Goal: Task Accomplishment & Management: Manage account settings

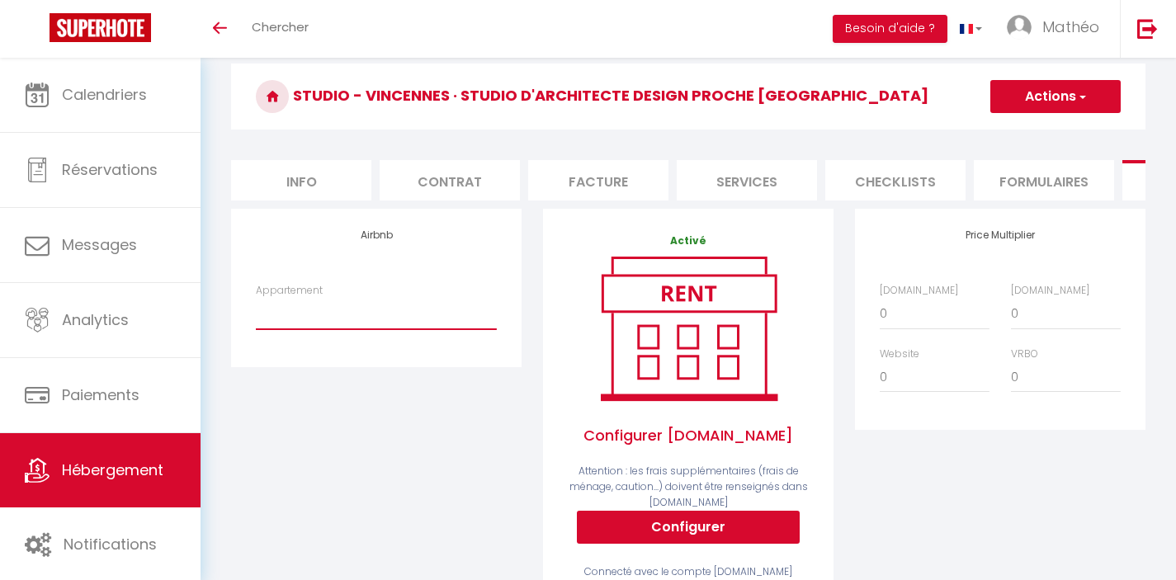
click at [354, 329] on select "Studio d'architecte design proche [GEOGRAPHIC_DATA] - [EMAIL_ADDRESS][DOMAIN_NA…" at bounding box center [376, 313] width 241 height 31
click at [365, 329] on select "Studio d'architecte design proche [GEOGRAPHIC_DATA] - [EMAIL_ADDRESS][DOMAIN_NA…" at bounding box center [376, 313] width 241 height 31
select select "8658-1449972361453197860"
click at [256, 310] on select "Studio d'architecte design proche [GEOGRAPHIC_DATA] - [EMAIL_ADDRESS][DOMAIN_NA…" at bounding box center [376, 313] width 241 height 31
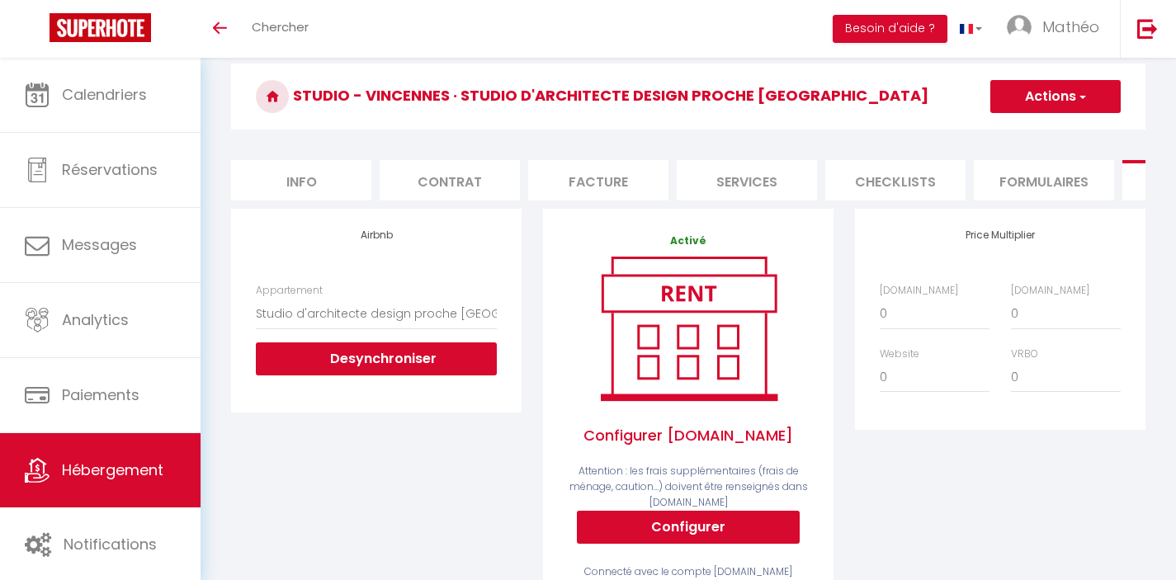
click at [513, 350] on div "Airbnb Appartement Studio d'architecte design proche Paris - hello@lescapadeeph…" at bounding box center [376, 310] width 291 height 203
click at [443, 451] on div "Airbnb Appartement Studio d'architecte design proche Paris - hello@lescapadeeph…" at bounding box center [376, 423] width 312 height 429
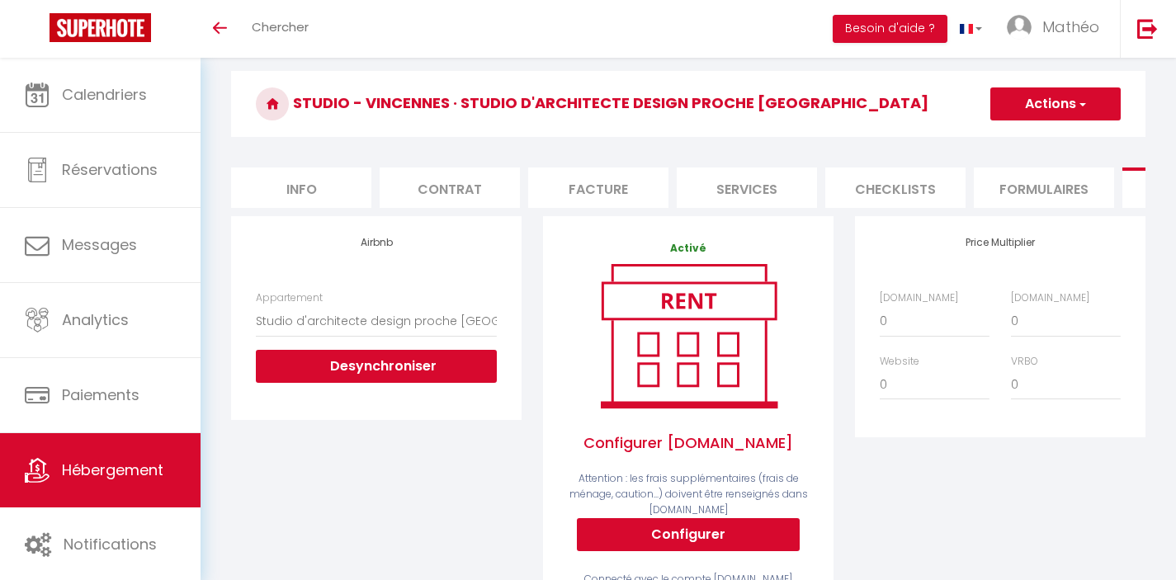
scroll to position [45, 0]
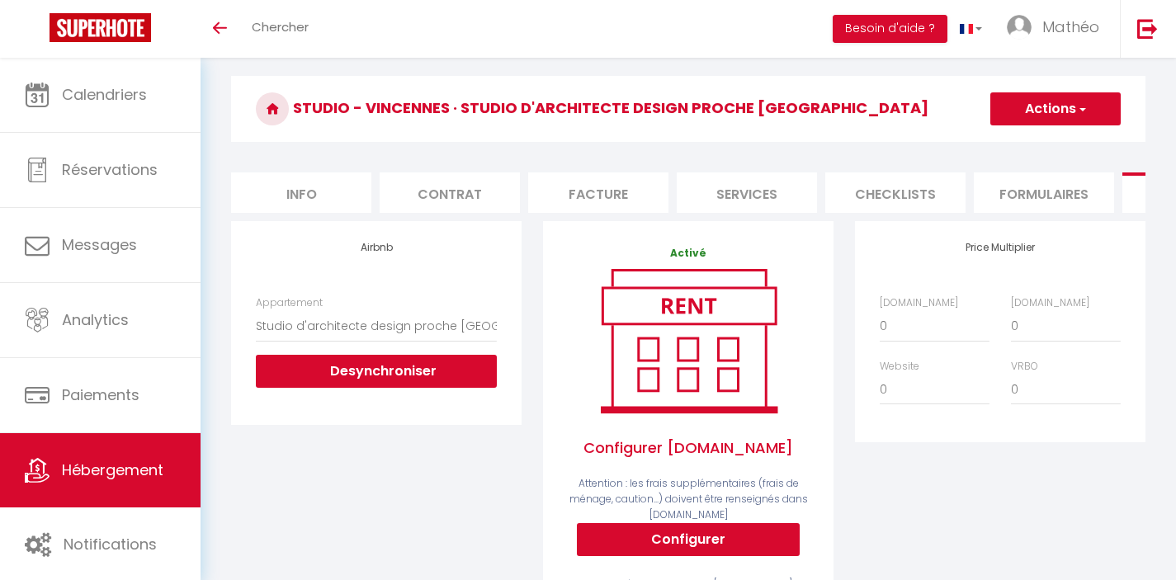
click at [828, 367] on div "Activé Configurer Booking.com Attention : les frais supplémentaires (frais de m…" at bounding box center [688, 424] width 291 height 407
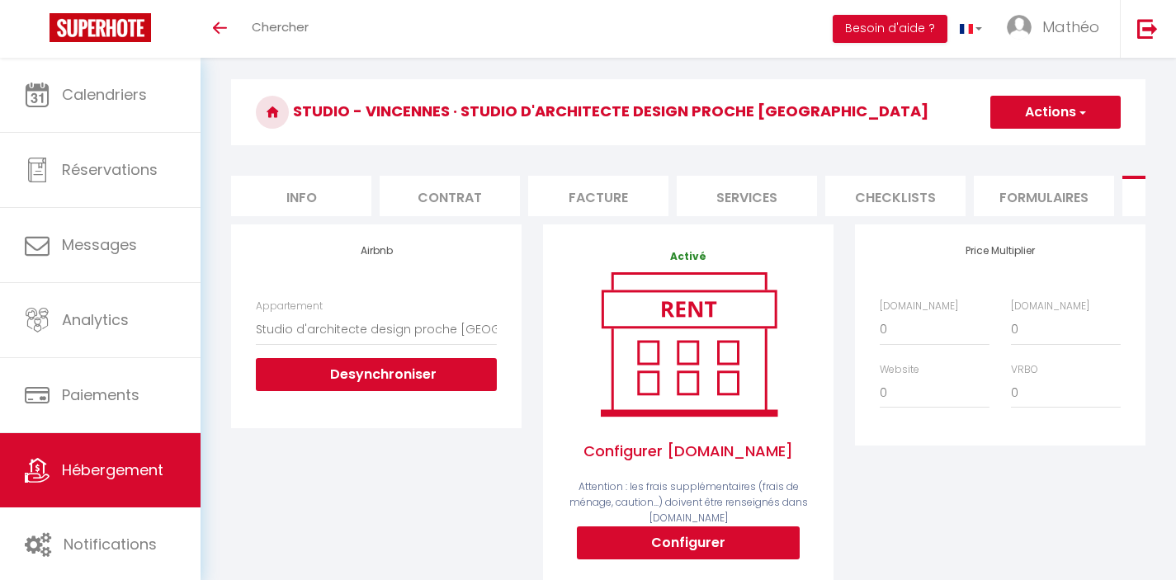
scroll to position [21, 0]
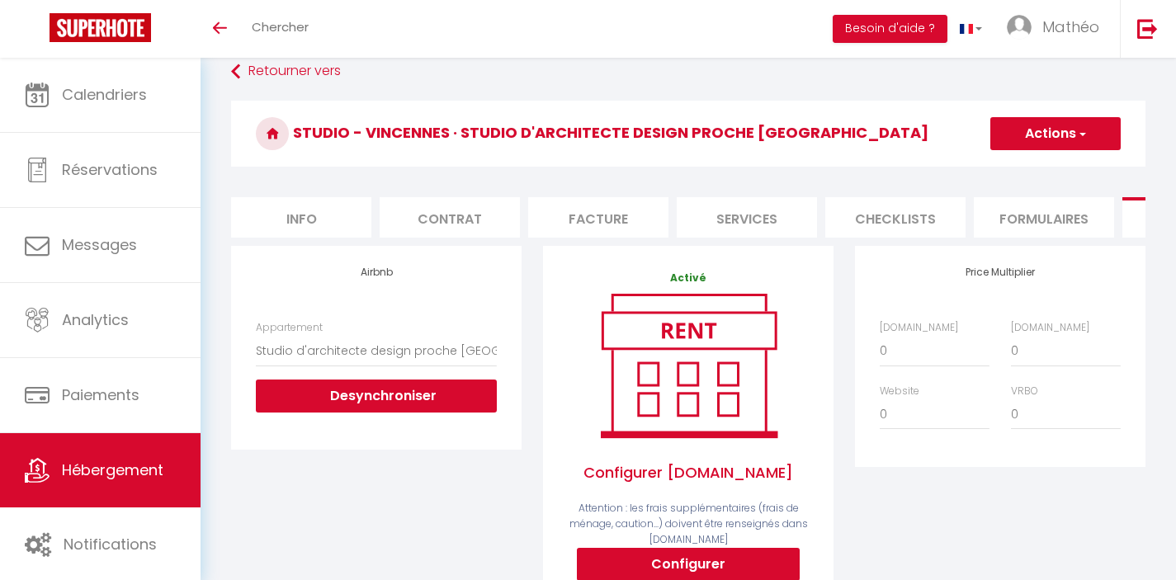
click at [1084, 108] on h3 "Studio - [GEOGRAPHIC_DATA] · Studio d'architecte design proche [GEOGRAPHIC_DATA]" at bounding box center [688, 134] width 915 height 66
click at [1081, 129] on span "button" at bounding box center [1081, 133] width 11 height 17
click at [1018, 300] on div "Price Multiplier Airbnb.com 0 + 1 % + 2 % + 3 % + 4 % + 5 % + 6 % + 7 %" at bounding box center [1000, 356] width 291 height 221
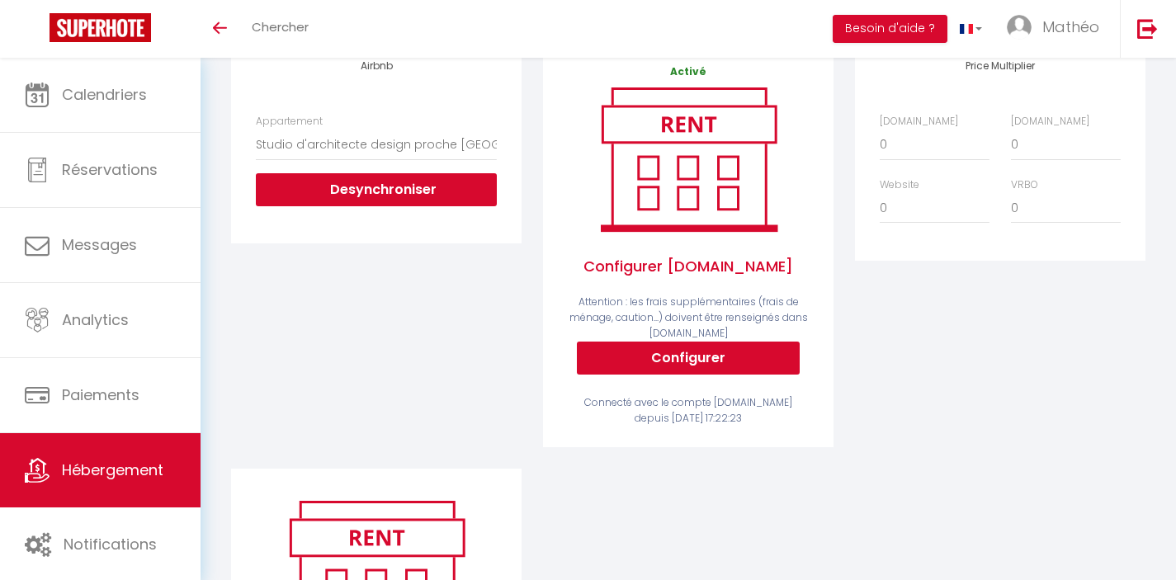
scroll to position [329, 0]
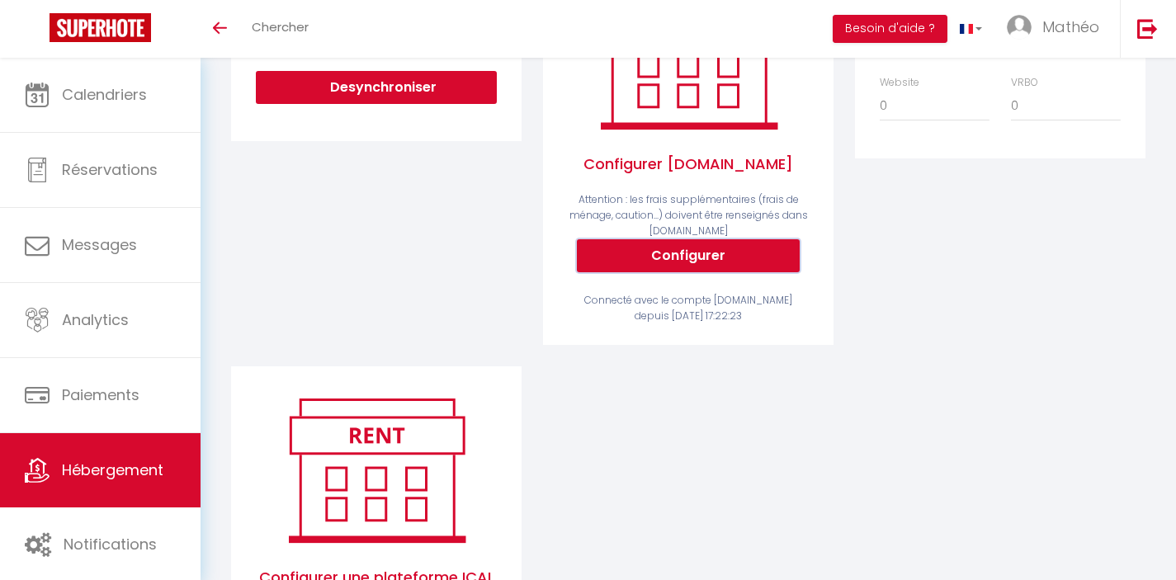
click at [736, 268] on button "Configurer" at bounding box center [688, 255] width 223 height 33
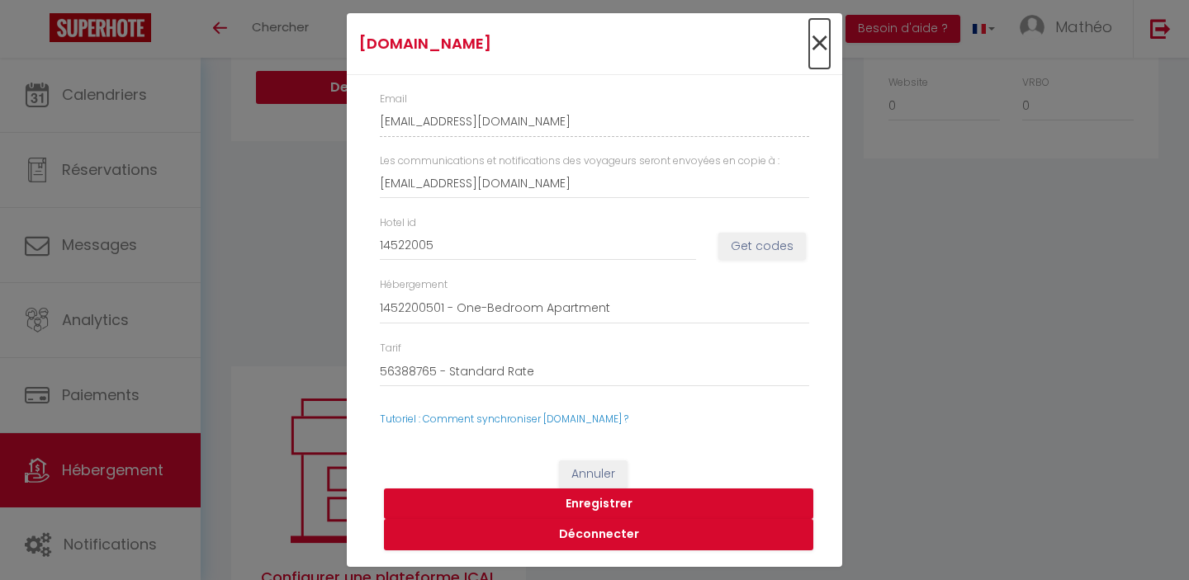
click at [817, 29] on span "×" at bounding box center [819, 44] width 21 height 50
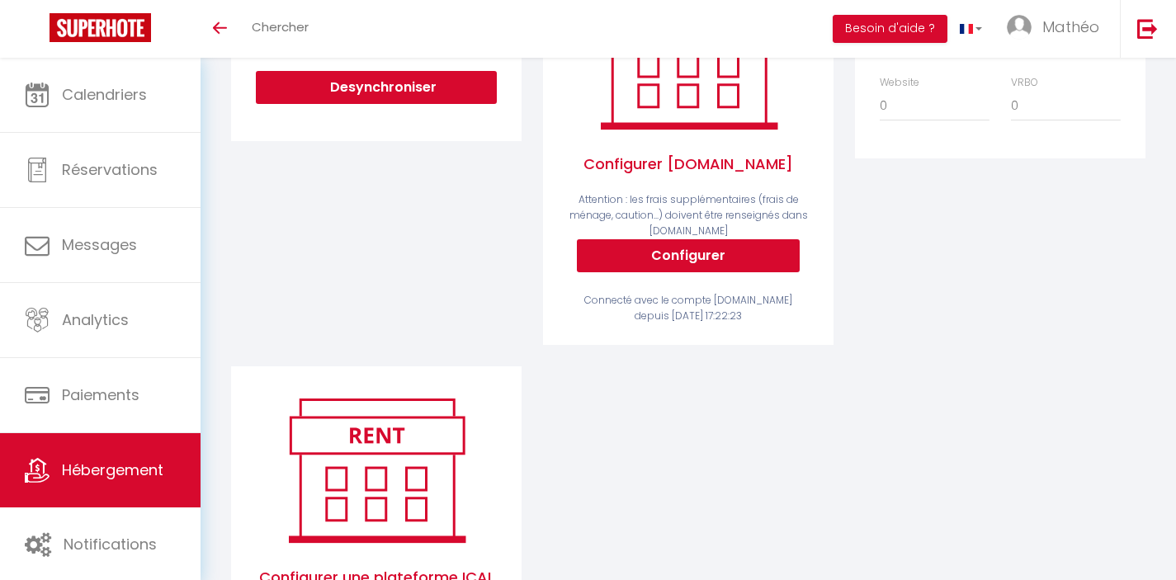
scroll to position [462, 0]
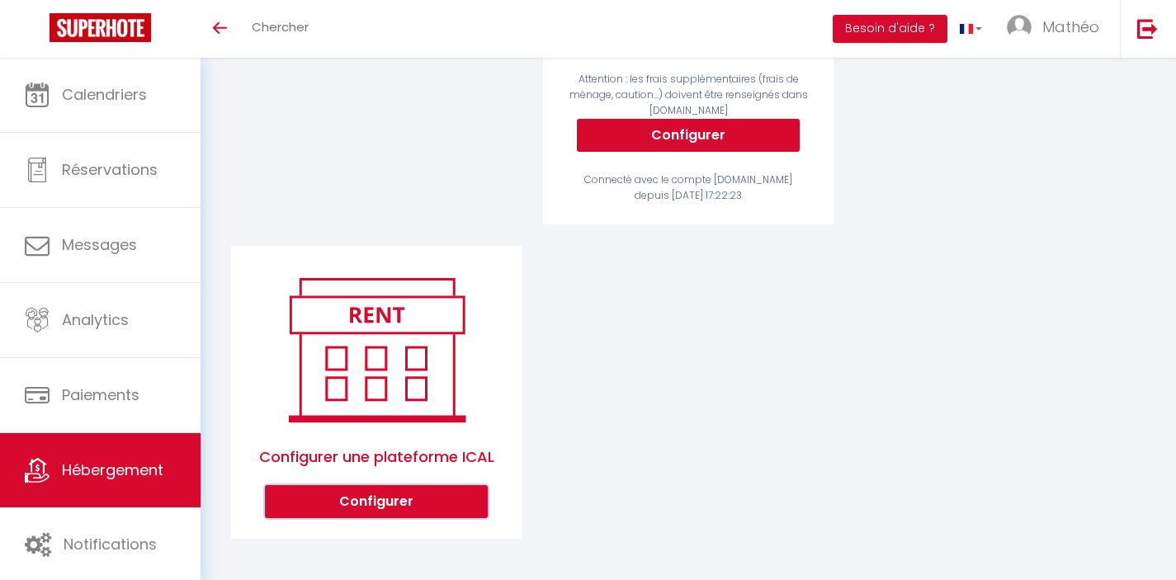
click at [426, 499] on button "Configurer" at bounding box center [376, 501] width 223 height 33
select select "1"
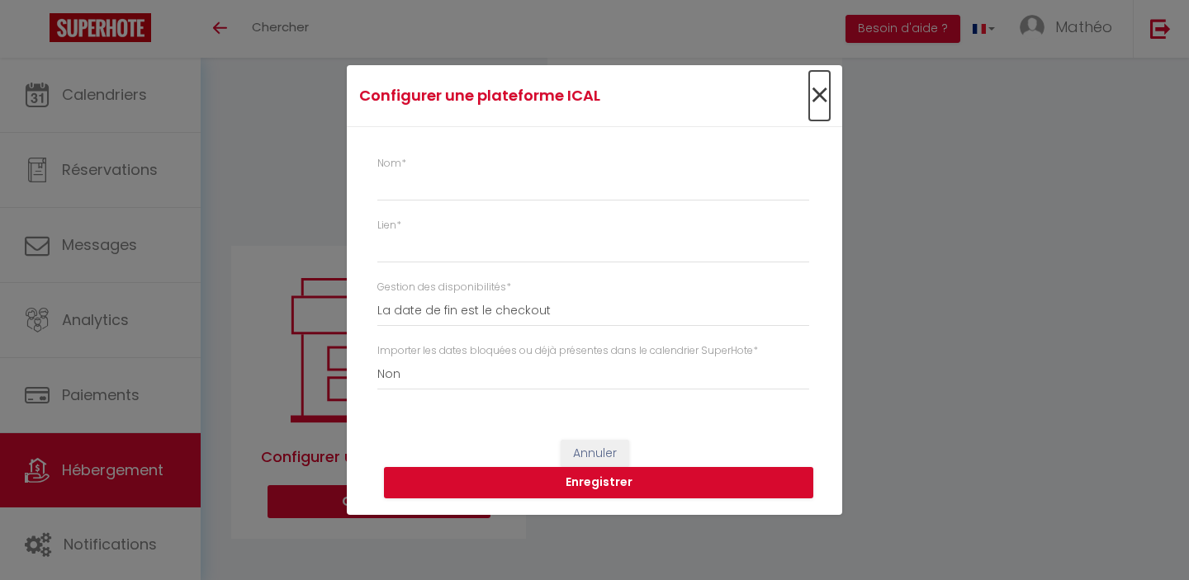
click at [818, 97] on span "×" at bounding box center [819, 96] width 21 height 50
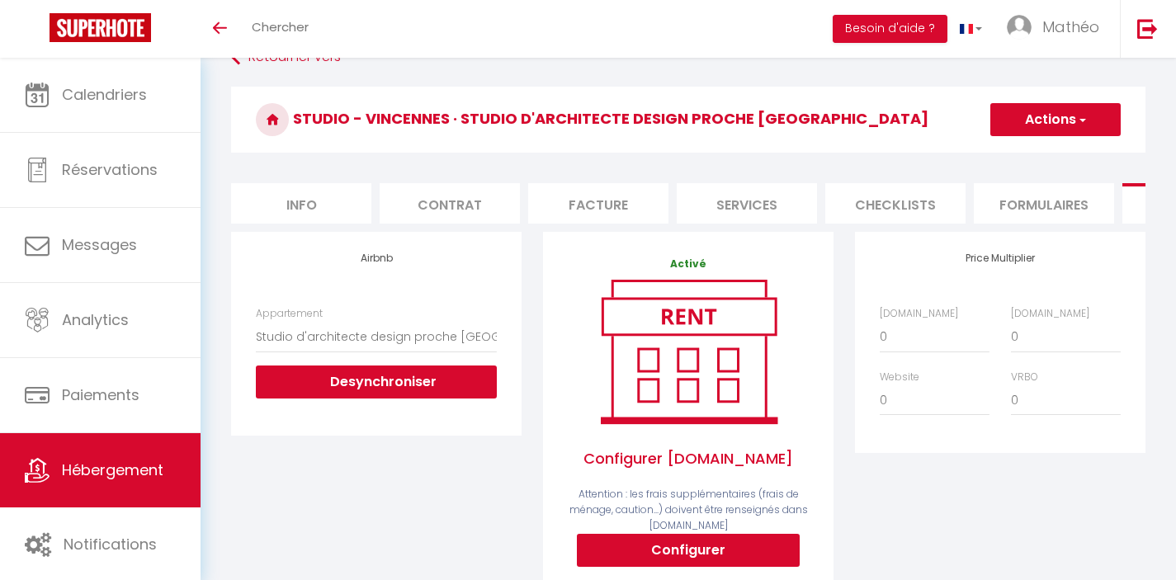
scroll to position [0, 0]
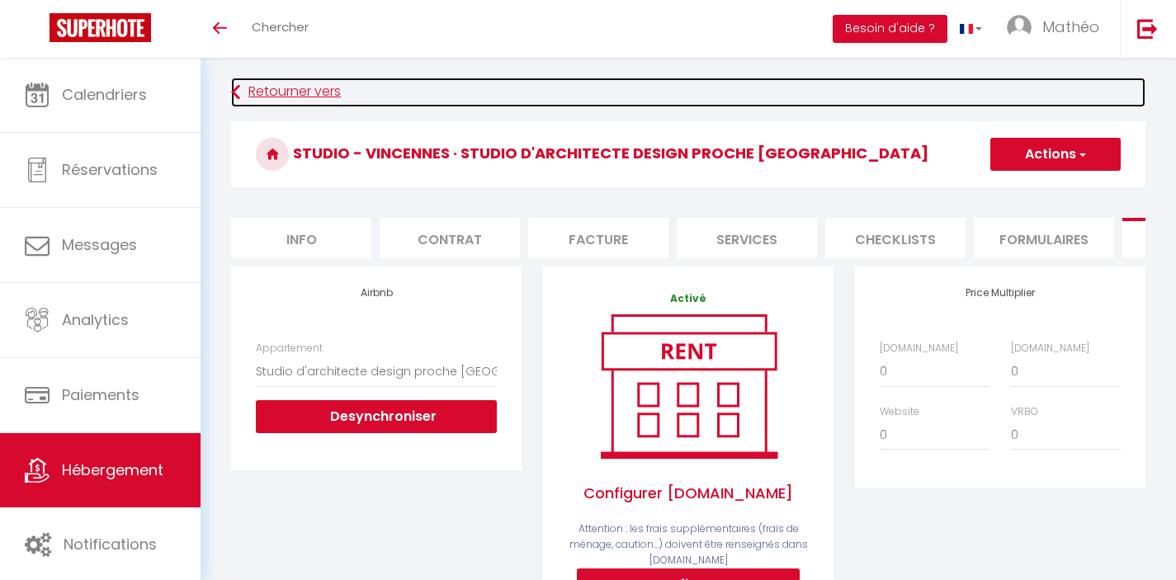
click at [244, 95] on link "Retourner vers" at bounding box center [688, 93] width 915 height 30
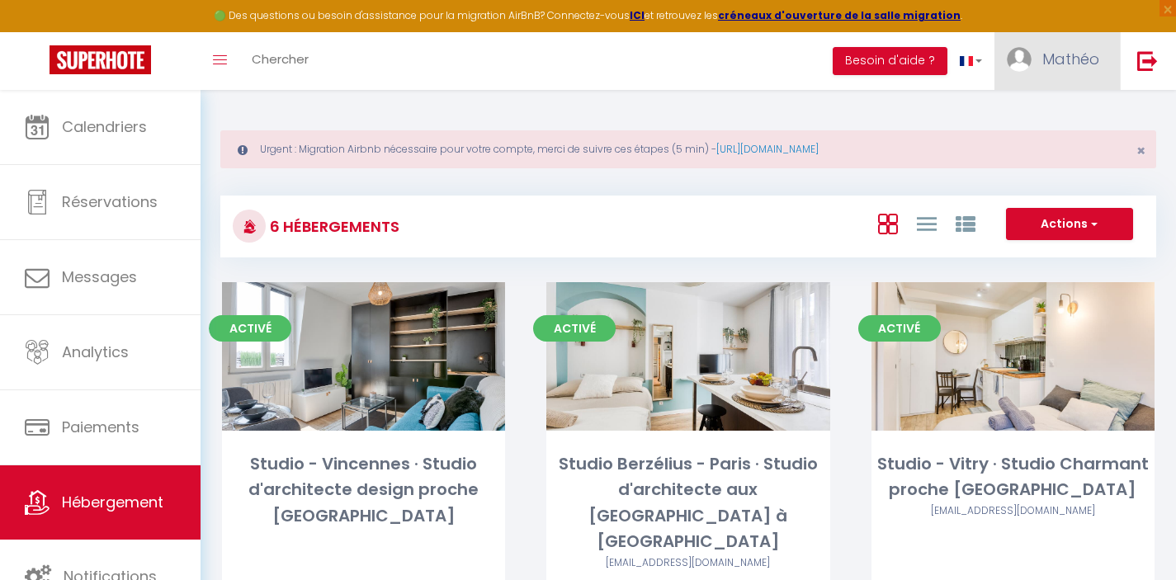
click at [1062, 64] on span "Mathéo" at bounding box center [1071, 59] width 57 height 21
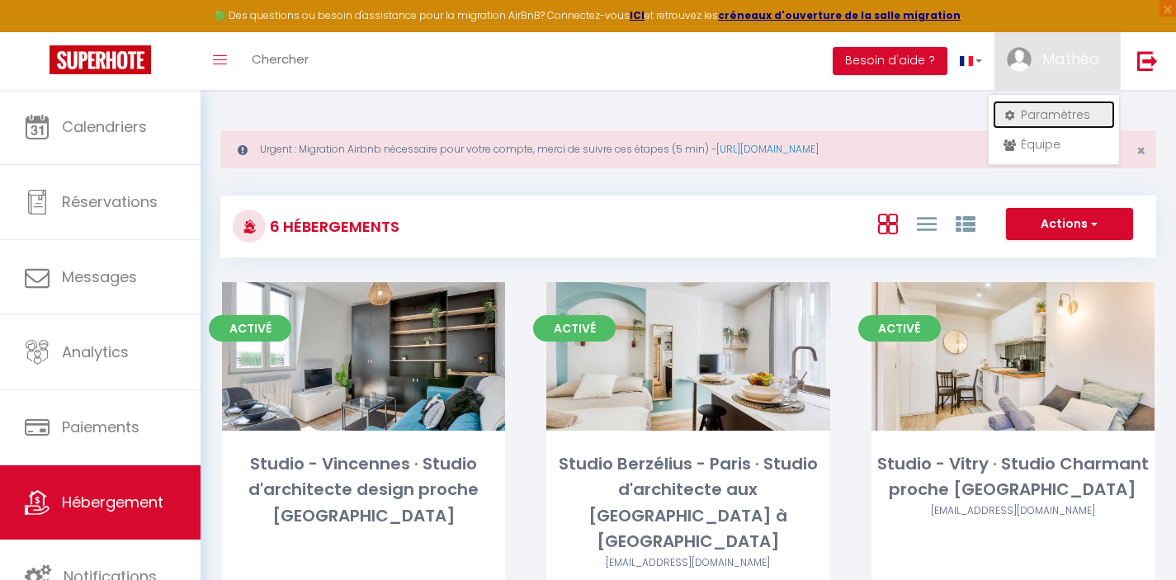
click at [1052, 121] on link "Paramètres" at bounding box center [1054, 115] width 122 height 28
select select "fr"
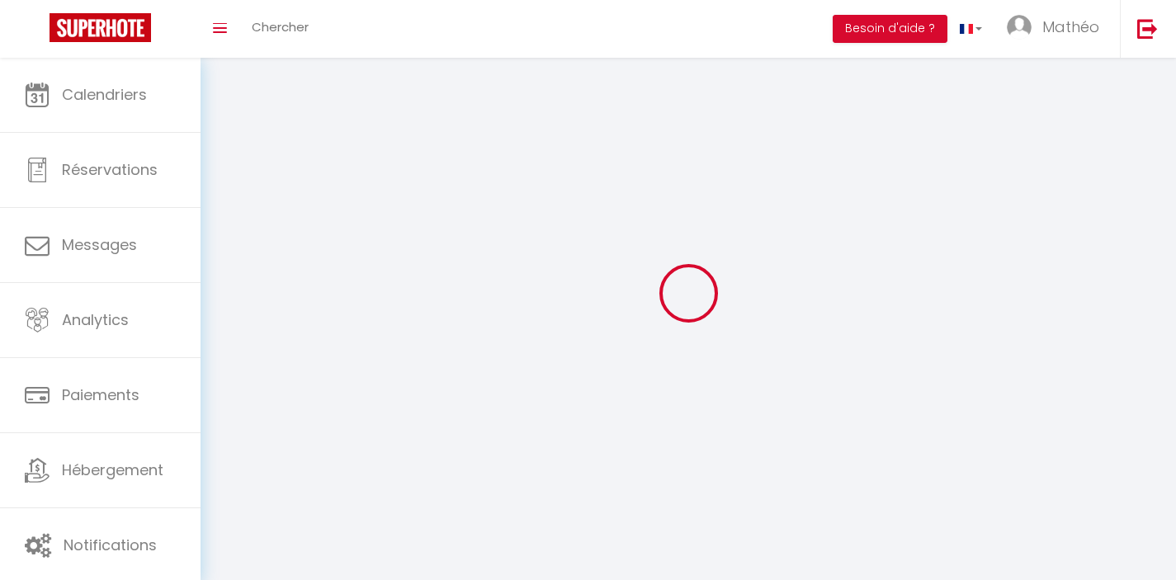
type input "Mathéo"
type input "[PERSON_NAME]"
type input "0680956518"
type input "[STREET_ADDRESS]"
type input "94220"
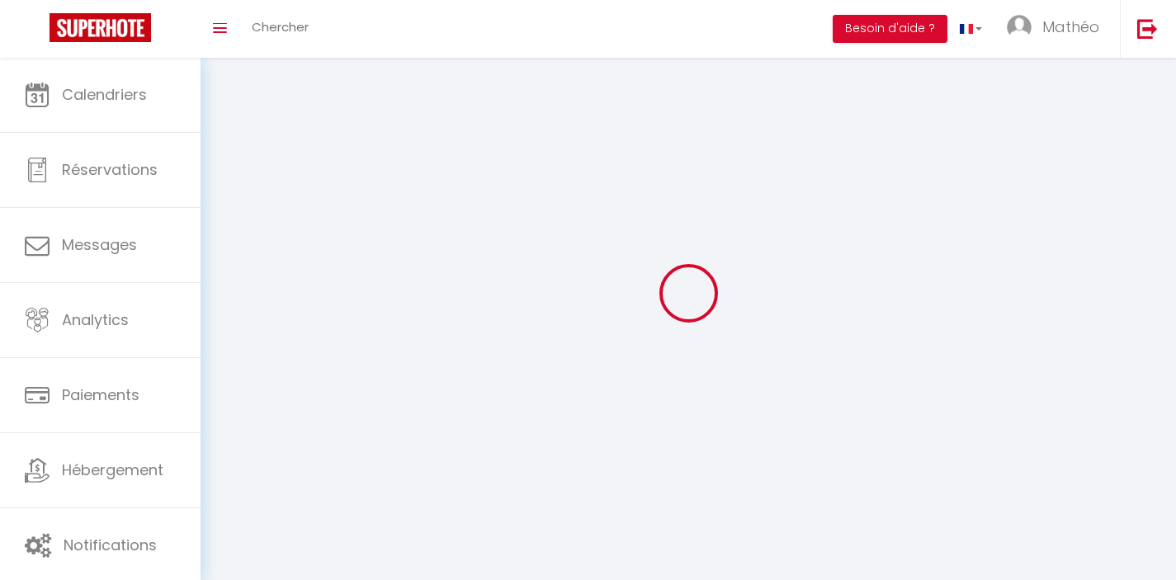
type input "Charenton-[GEOGRAPHIC_DATA]"
select select "28"
type input "LB0yp7rm5V0n0mf9dEFOMHdd0"
type input "0QlPUvXC5Jsxx1aCMcuOtzc8n"
type input "[URL][DOMAIN_NAME]"
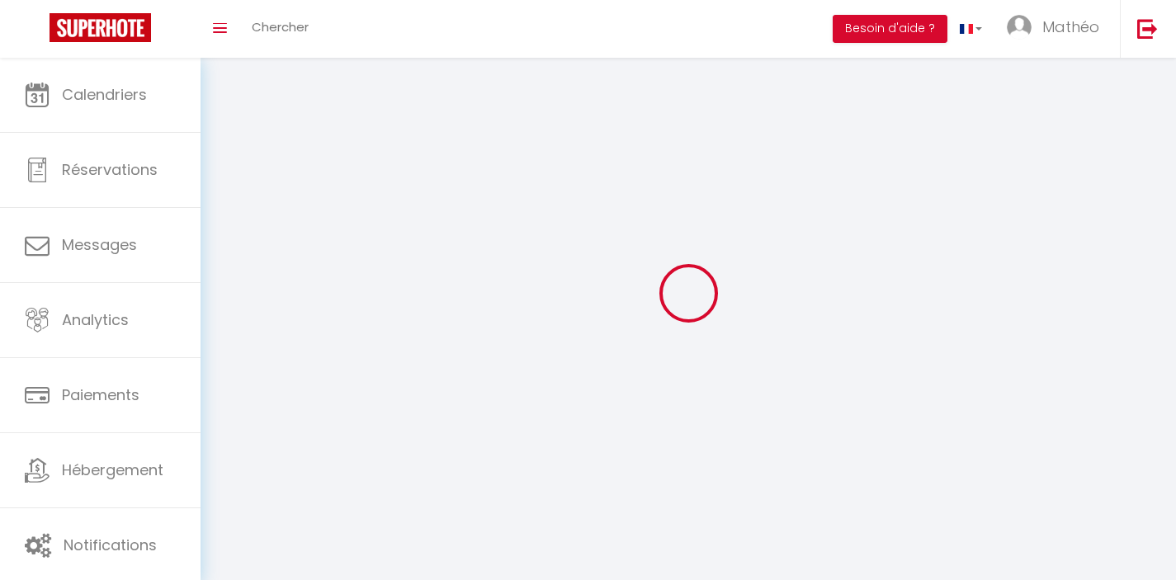
select select "fr"
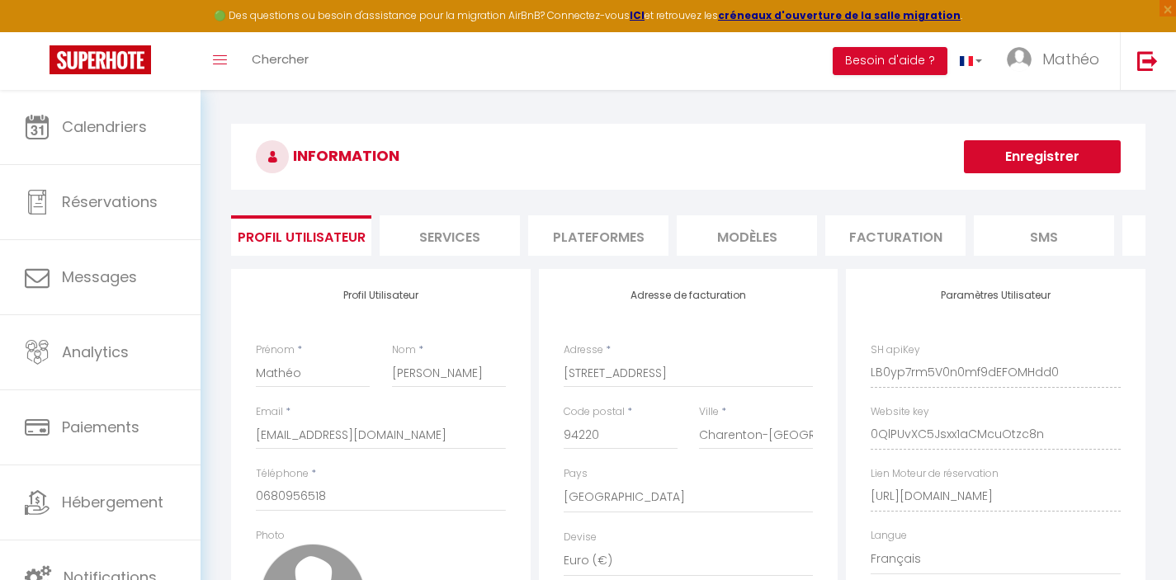
click at [579, 233] on li "Plateformes" at bounding box center [598, 235] width 140 height 40
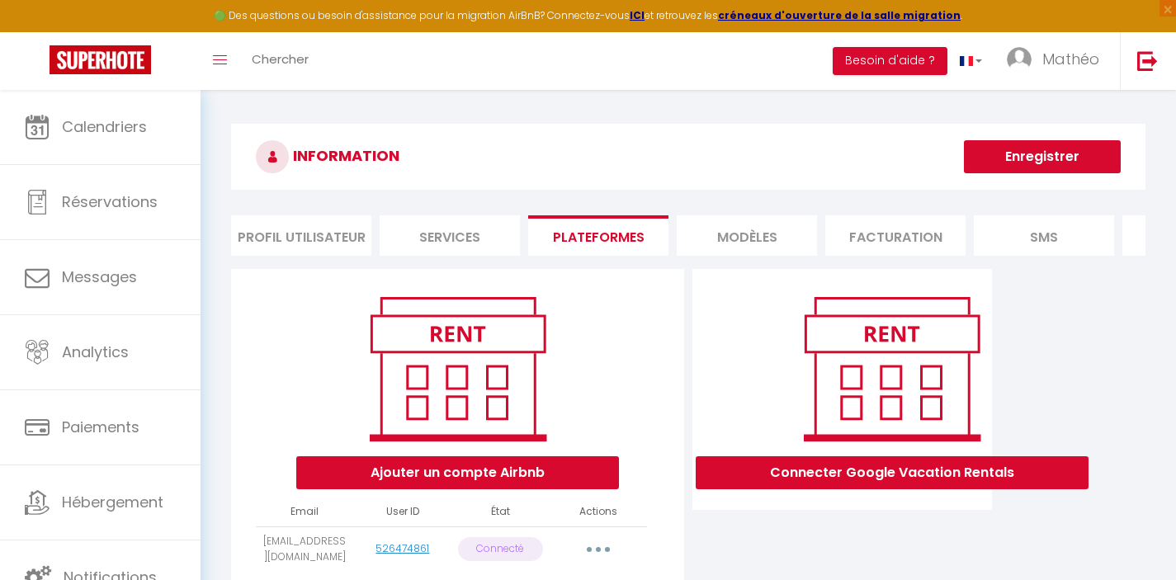
scroll to position [93, 0]
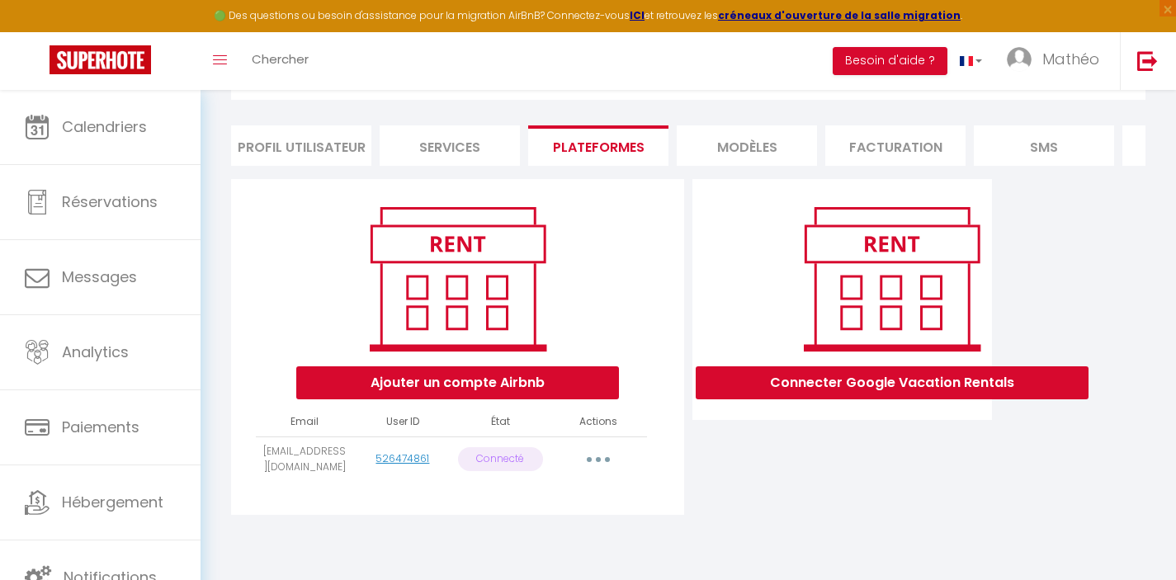
click at [594, 471] on button "button" at bounding box center [598, 460] width 46 height 26
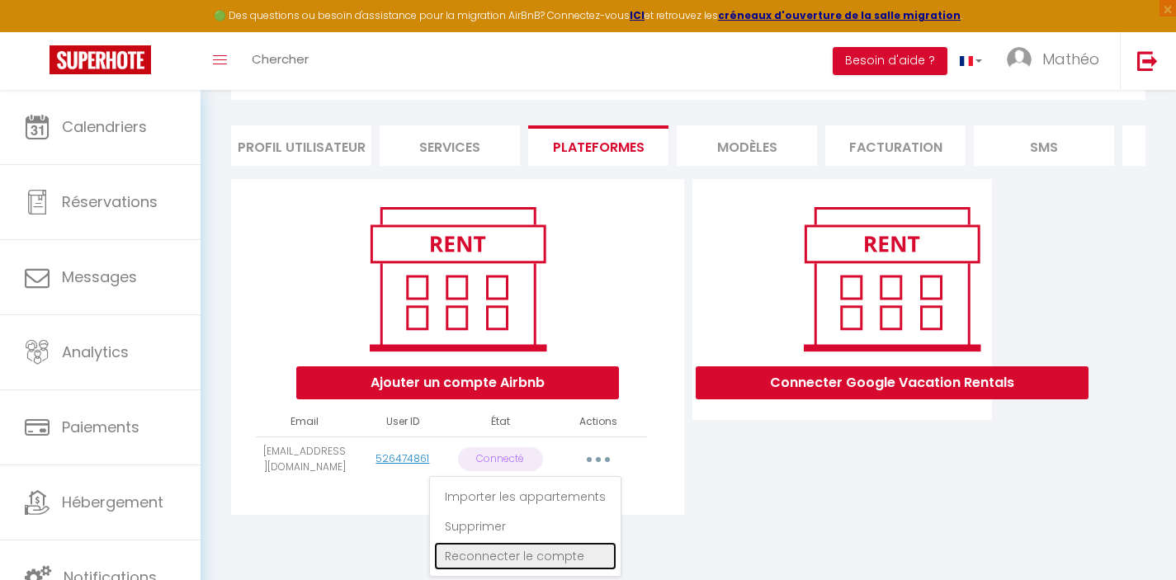
click at [575, 565] on link "Reconnecter le compte" at bounding box center [525, 556] width 182 height 28
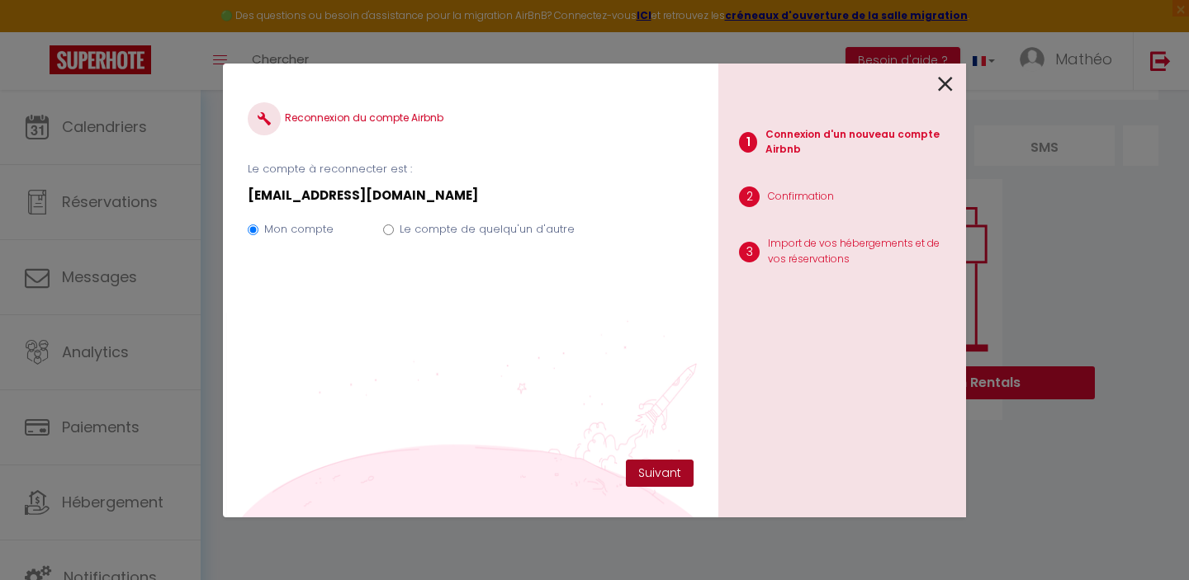
click at [660, 475] on button "Suivant" at bounding box center [660, 474] width 68 height 28
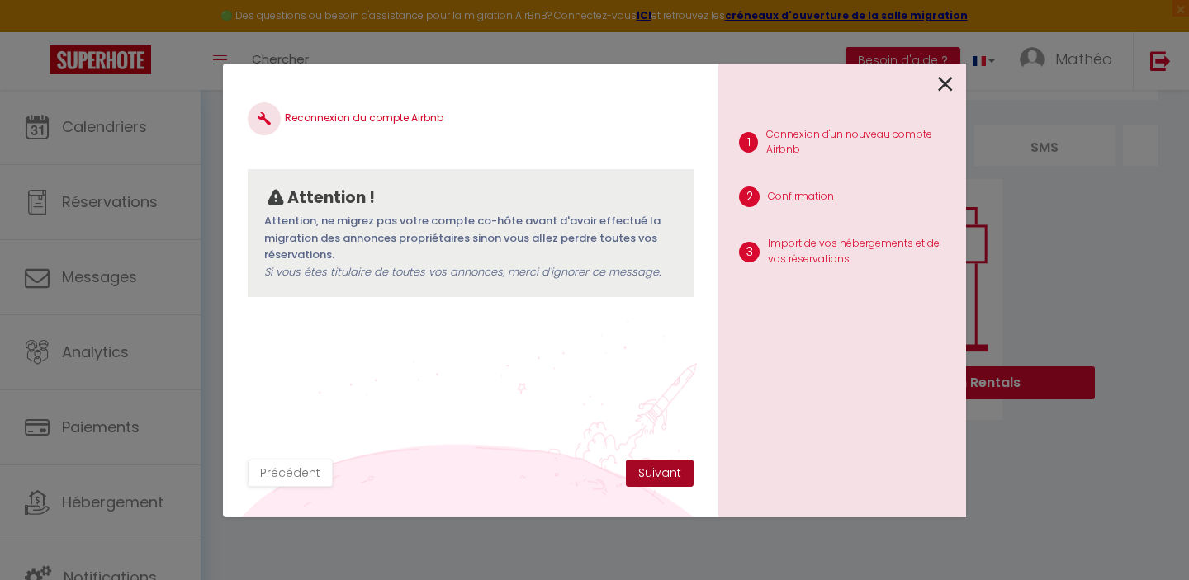
click at [660, 475] on button "Suivant" at bounding box center [660, 474] width 68 height 28
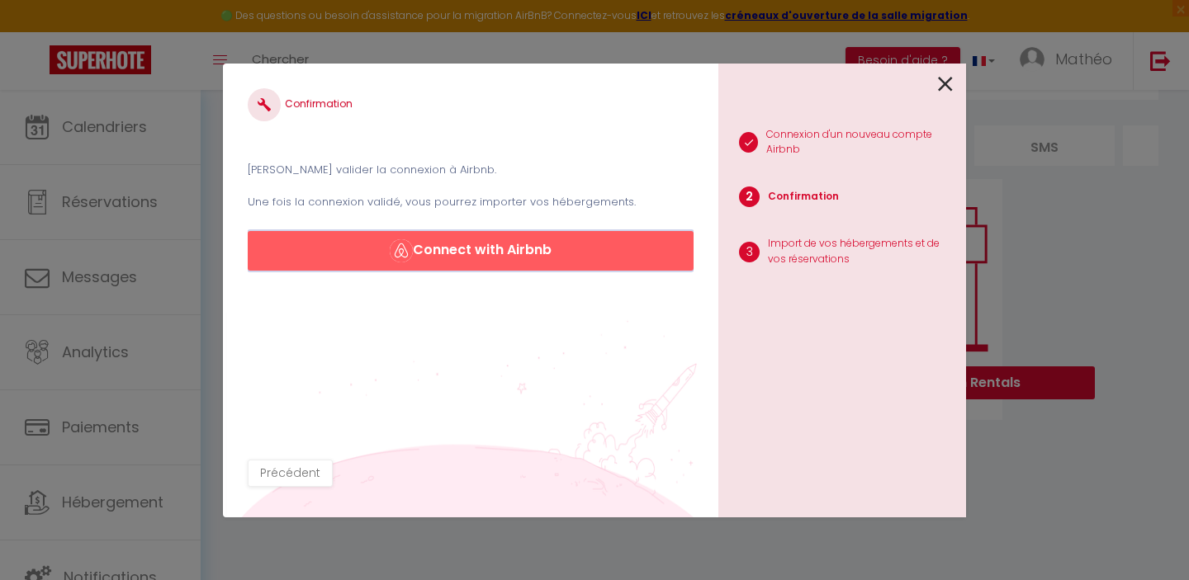
click at [517, 263] on button "Connect with Airbnb" at bounding box center [471, 251] width 446 height 40
click at [948, 84] on icon at bounding box center [945, 84] width 15 height 25
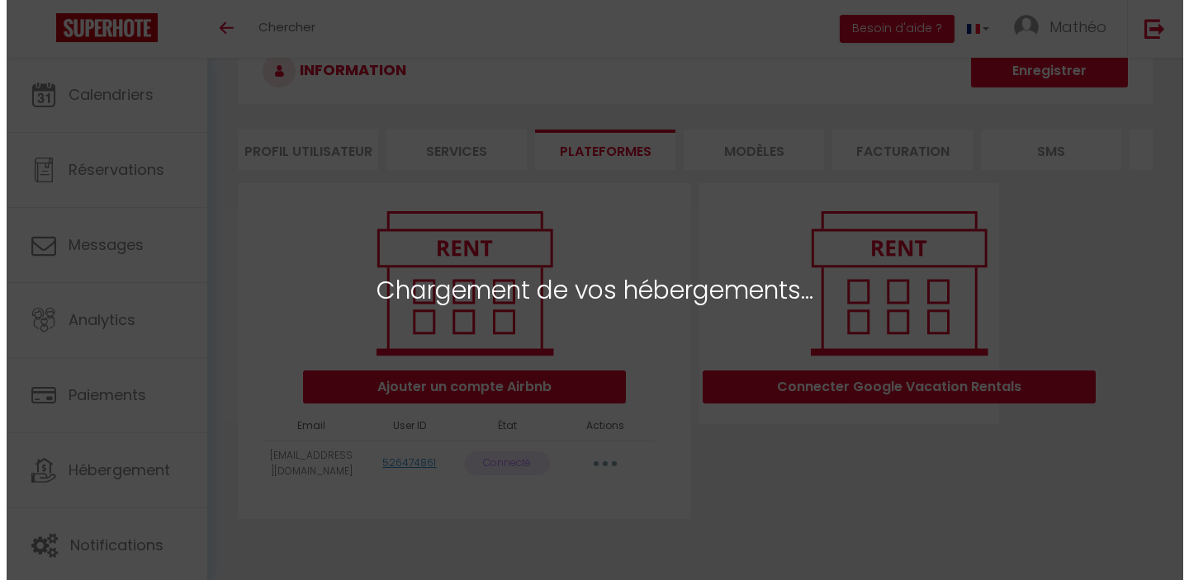
scroll to position [61, 0]
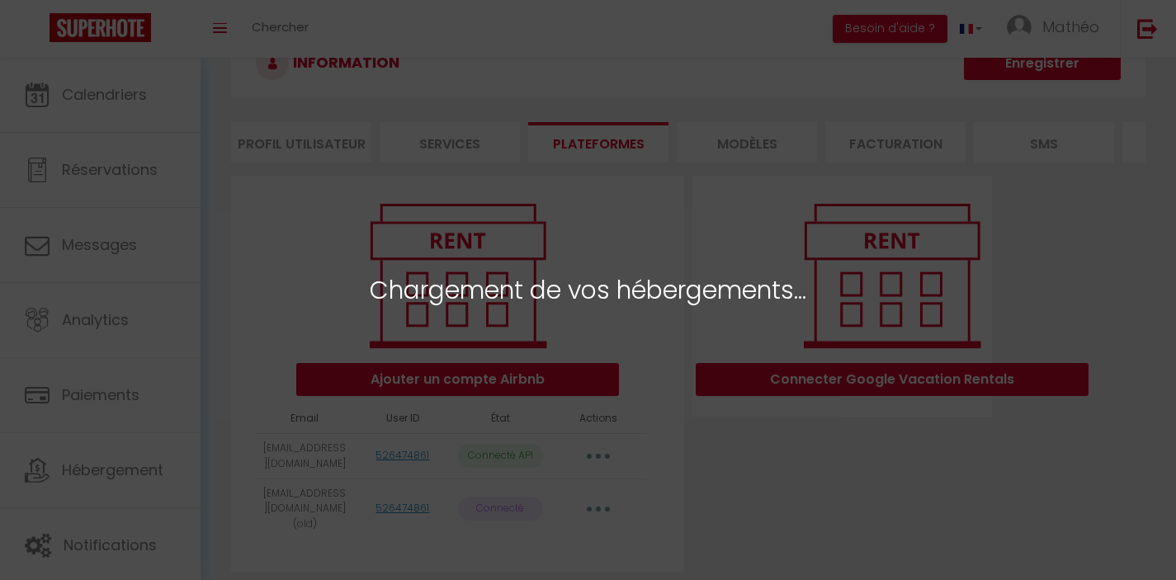
select select "72737"
select select "72738"
select select "72674"
select select "72739"
select select "72990"
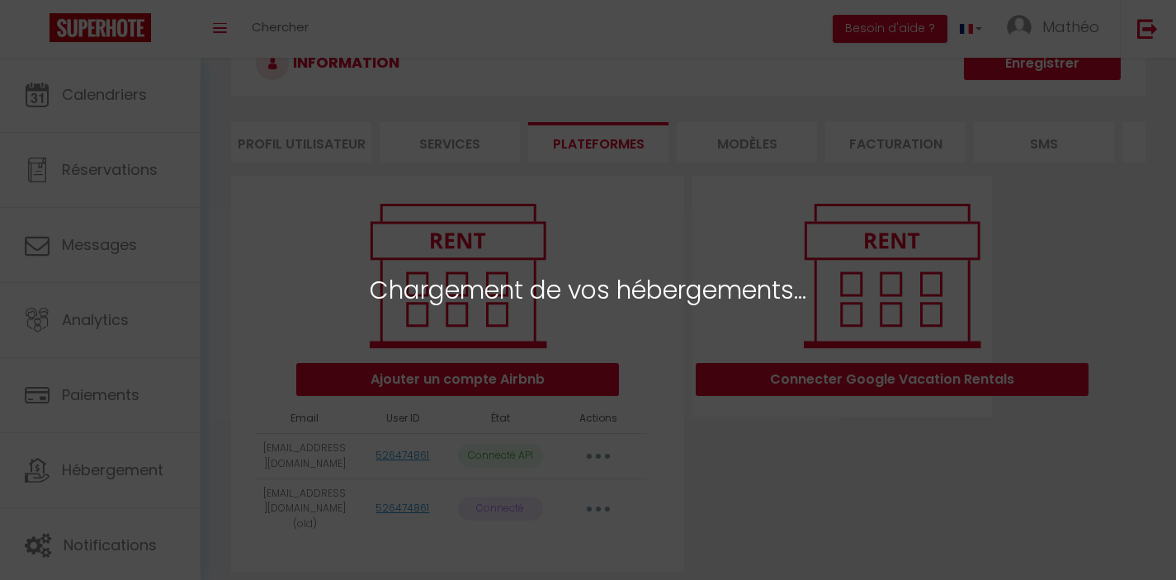
select select
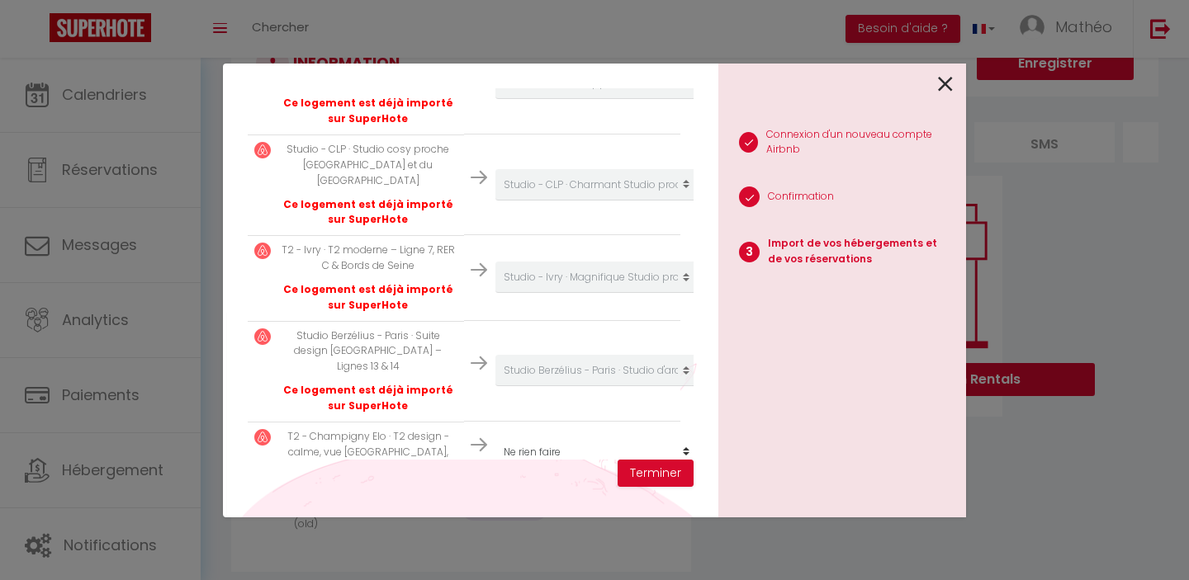
scroll to position [556, 0]
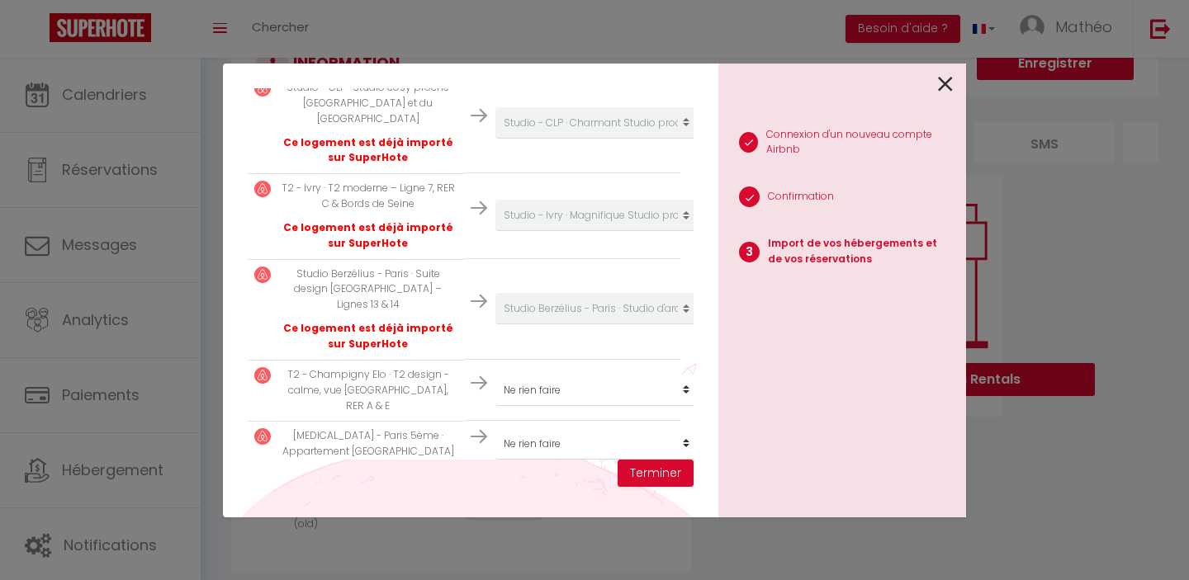
click at [549, 482] on select "Créer un nouvel hébergement Ne rien faire Studio - Vincennes · Studio d'archite…" at bounding box center [596, 497] width 203 height 31
select select "72705"
click at [495, 482] on select "Créer un nouvel hébergement Ne rien faire Studio - Vincennes · Studio d'archite…" at bounding box center [596, 497] width 203 height 31
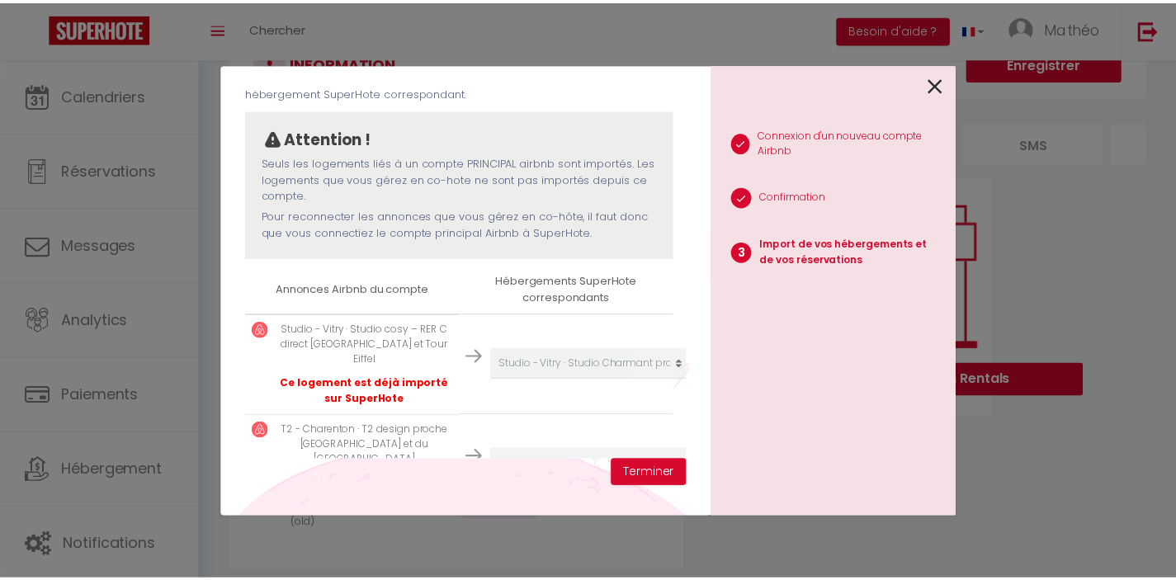
scroll to position [106, 0]
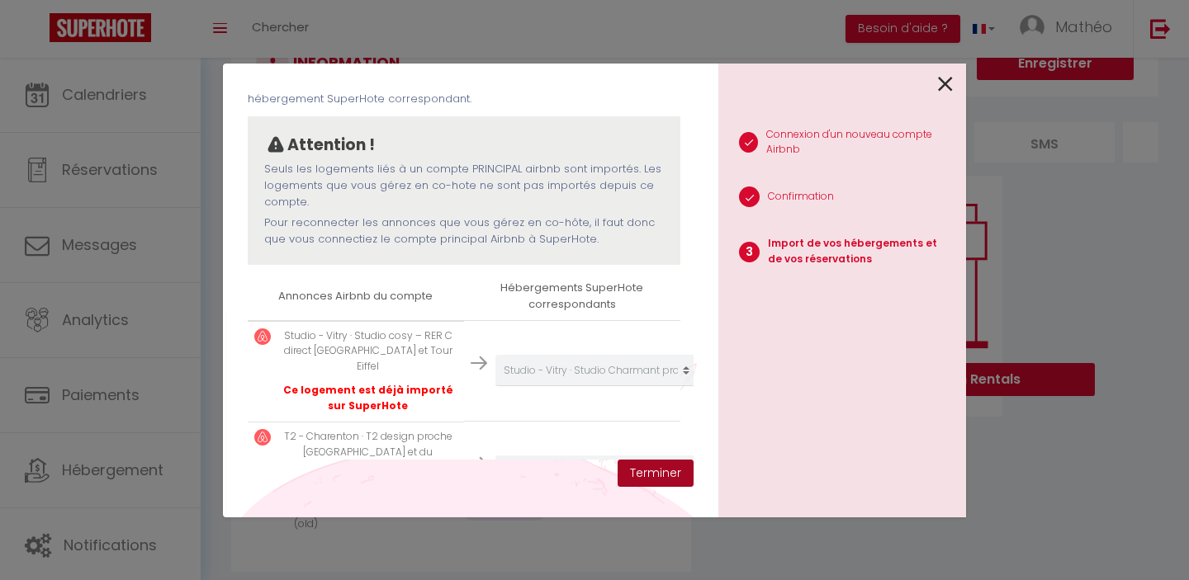
click at [655, 475] on button "Terminer" at bounding box center [655, 474] width 76 height 28
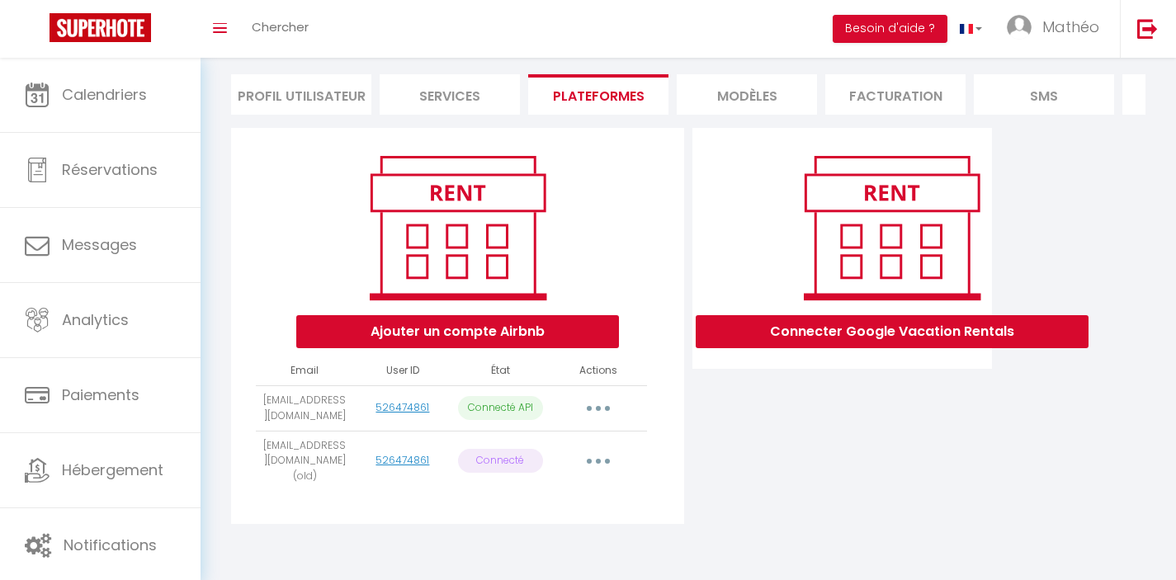
scroll to position [121, 0]
click at [602, 458] on button "button" at bounding box center [598, 461] width 46 height 26
click at [725, 494] on div "Connecter Google Vacation Rentals" at bounding box center [842, 331] width 308 height 406
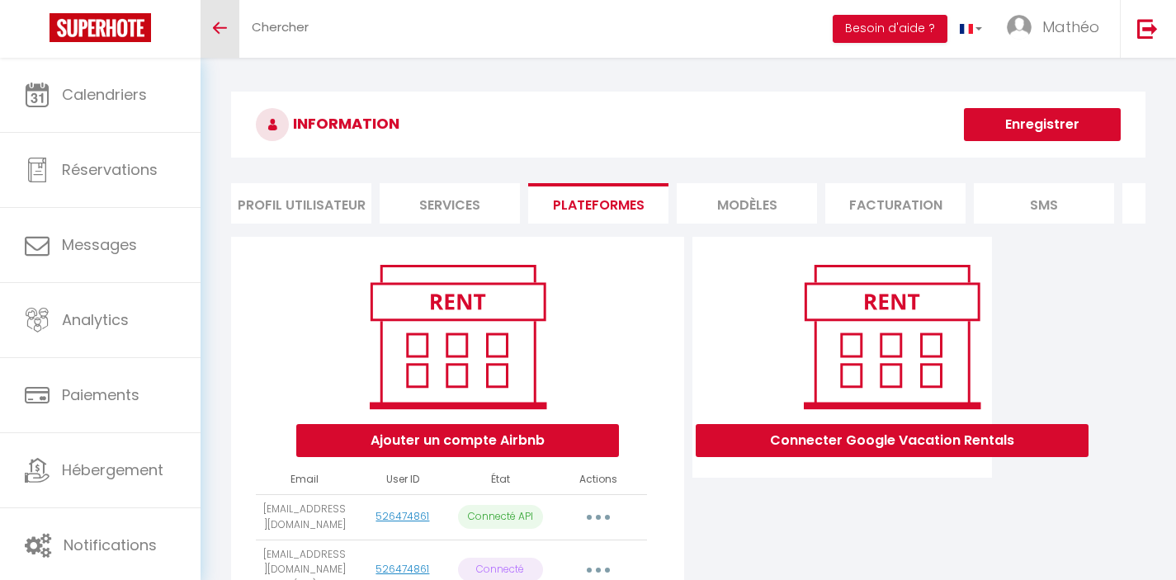
click at [217, 24] on icon "Toggle menubar" at bounding box center [220, 28] width 14 height 10
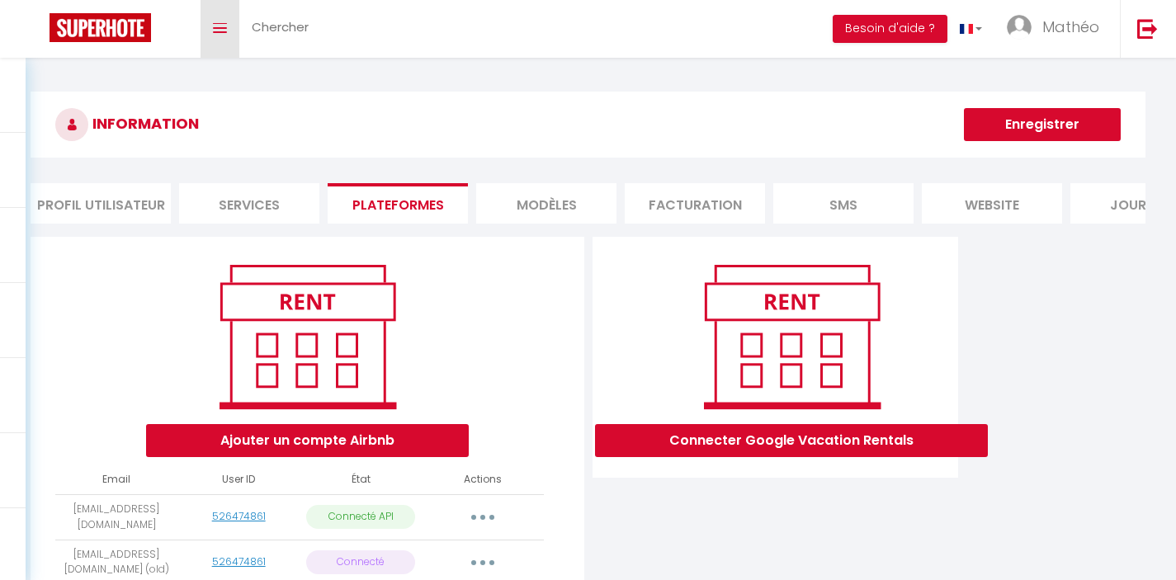
click at [226, 29] on icon "Toggle menubar" at bounding box center [220, 28] width 14 height 10
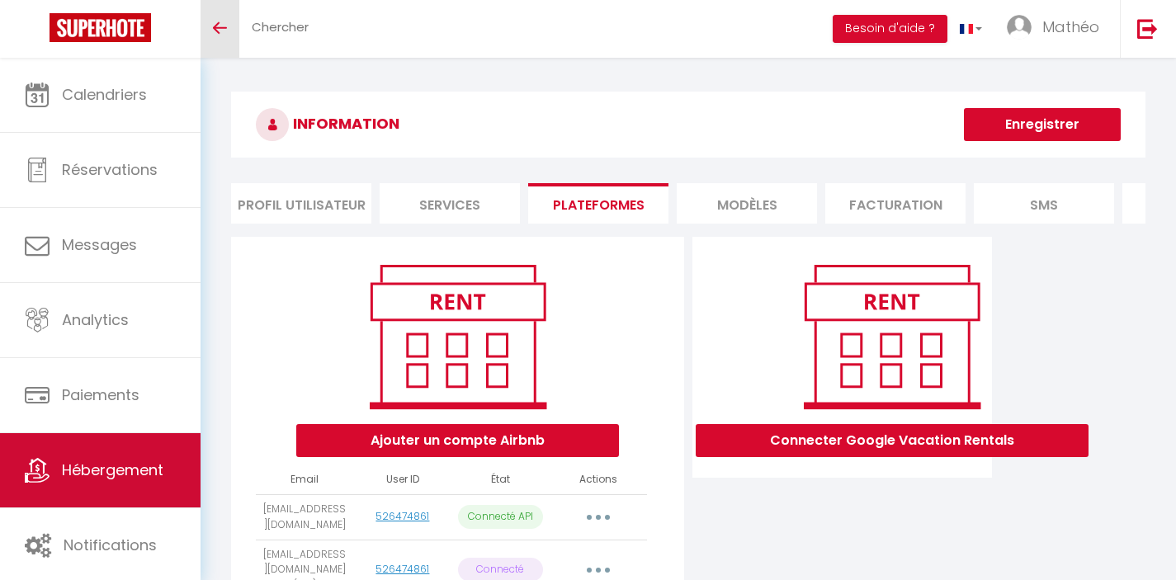
click at [112, 449] on link "Hébergement" at bounding box center [100, 470] width 201 height 74
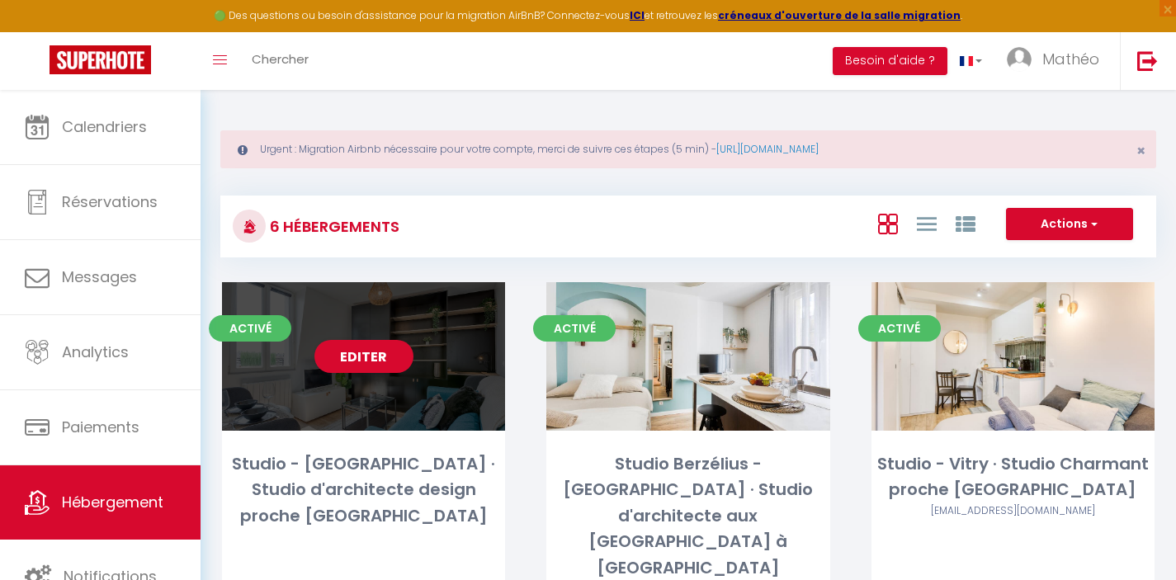
click at [411, 403] on div "Editer" at bounding box center [363, 356] width 283 height 149
select select "3"
select select "2"
select select "1"
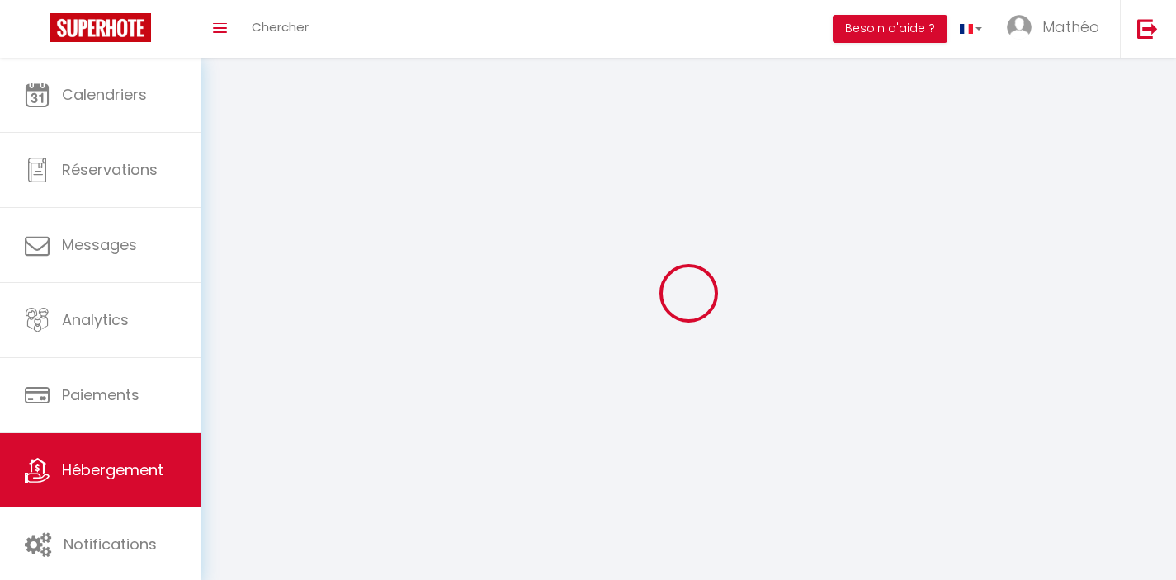
select select
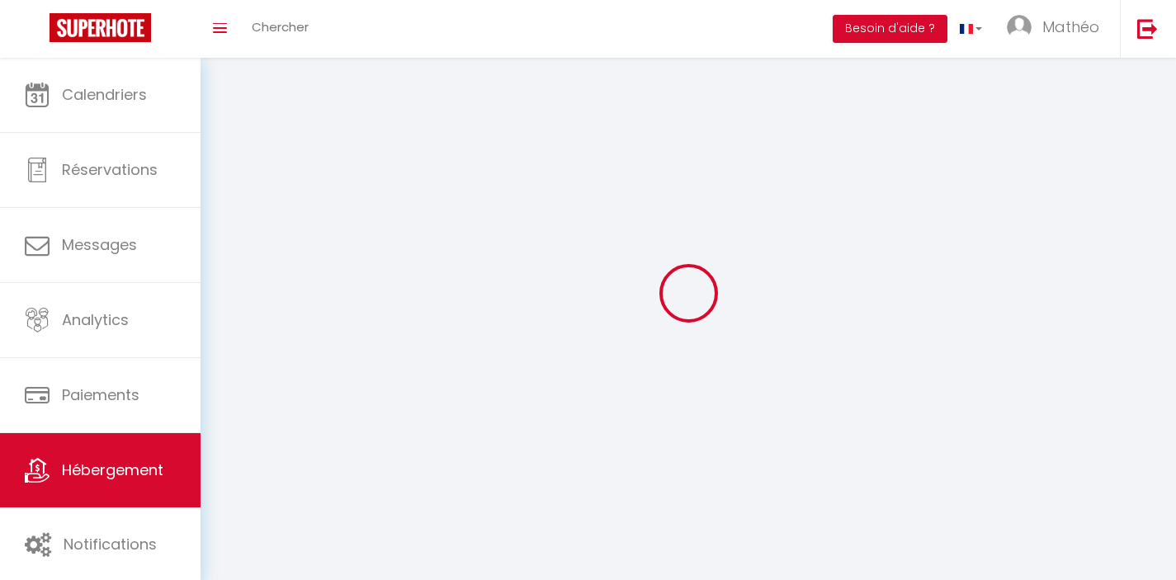
select select
checkbox input "false"
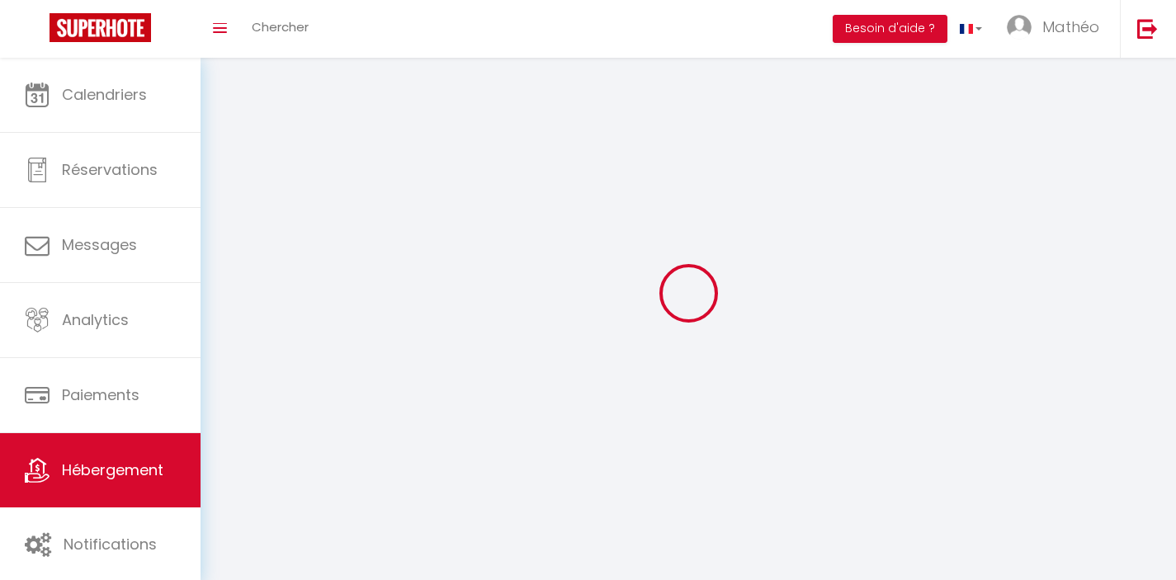
select select
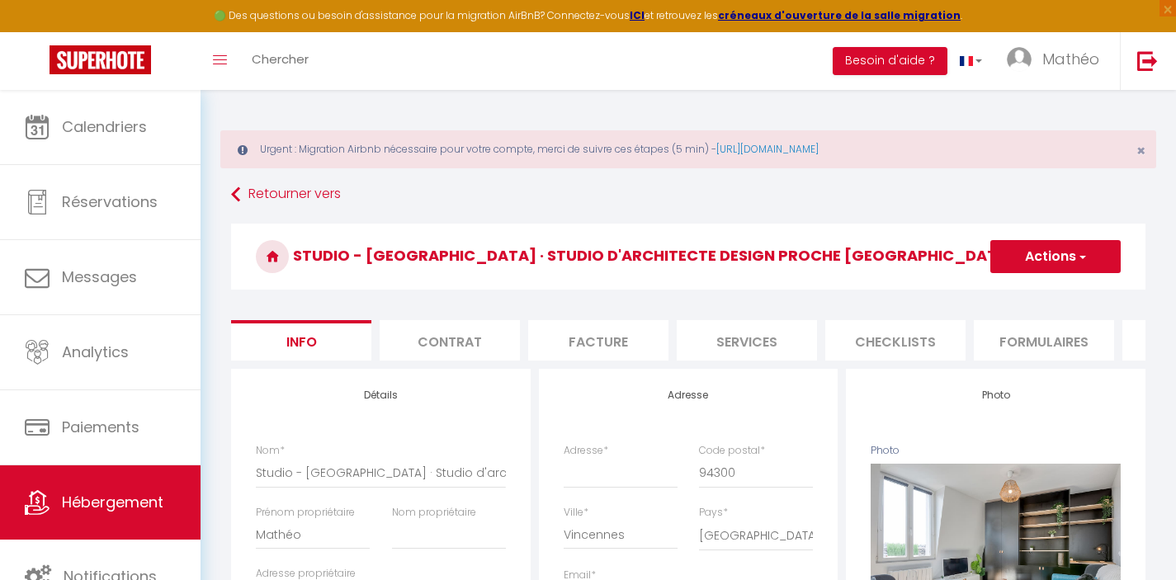
select select
checkbox input "false"
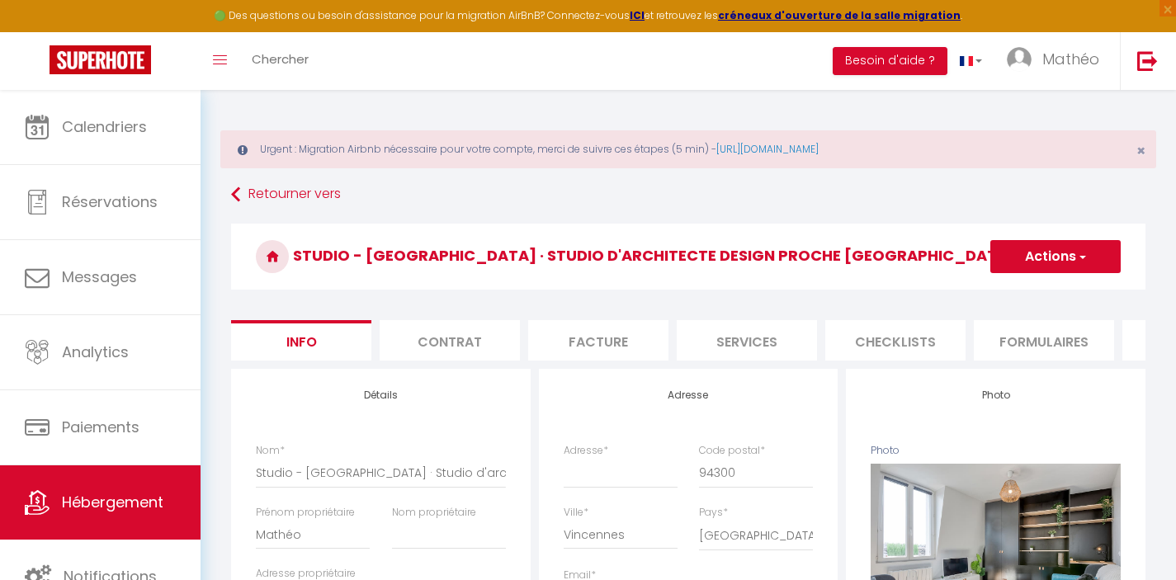
checkbox input "false"
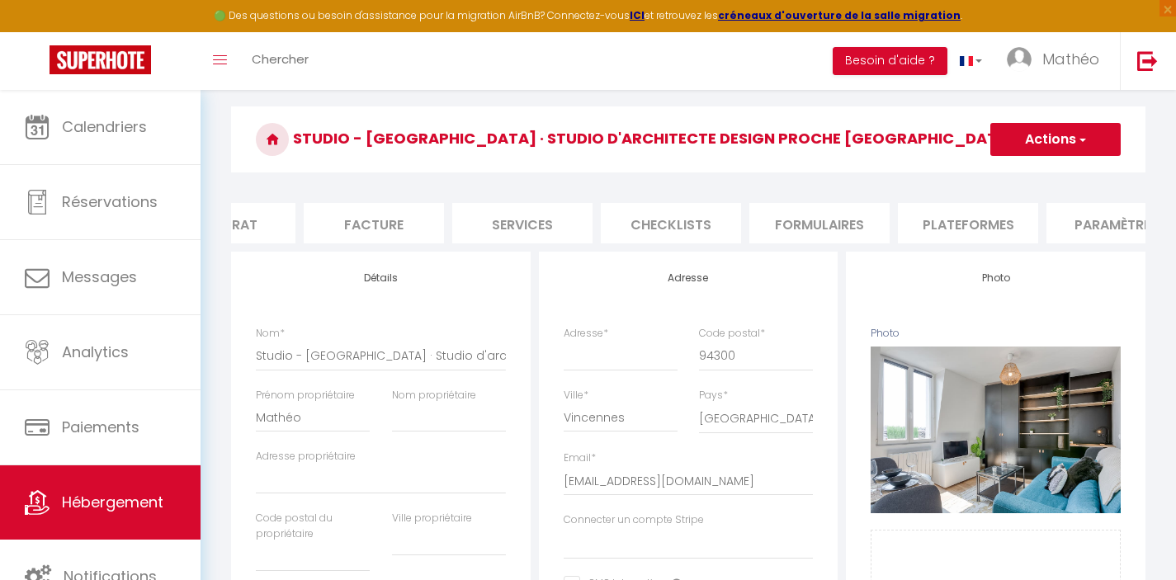
scroll to position [0, 243]
click at [950, 226] on li "Plateformes" at bounding box center [950, 223] width 140 height 40
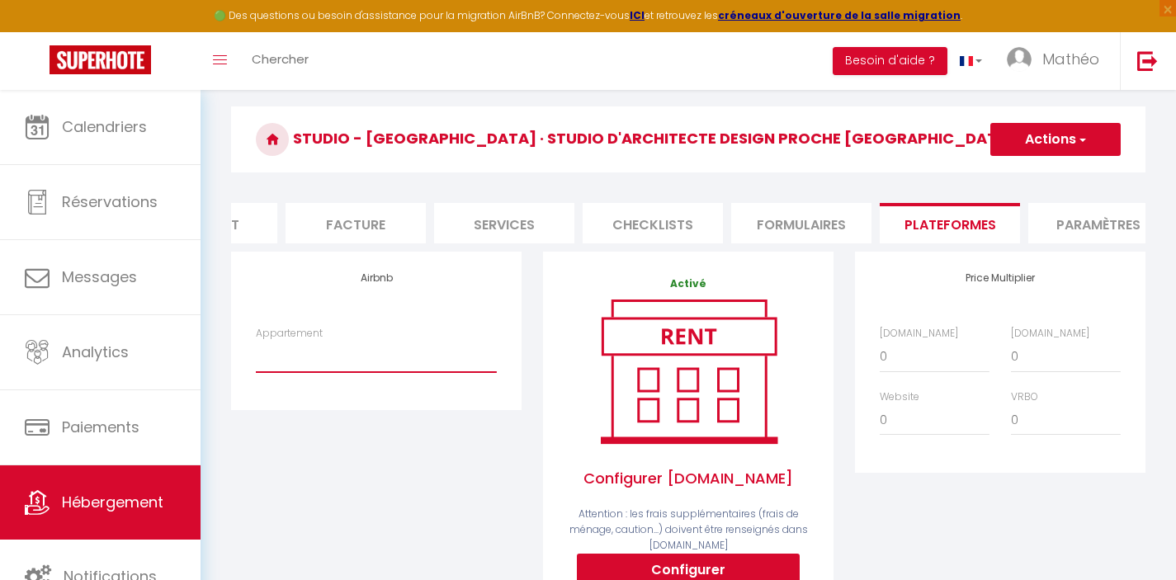
click at [351, 372] on select "Studio d'architecte design proche [GEOGRAPHIC_DATA] - [EMAIL_ADDRESS][DOMAIN_NA…" at bounding box center [376, 356] width 241 height 31
select select "8658-1449972361453197860"
click at [256, 353] on select "Studio d'architecte design proche [GEOGRAPHIC_DATA] - [EMAIL_ADDRESS][DOMAIN_NA…" at bounding box center [376, 356] width 241 height 31
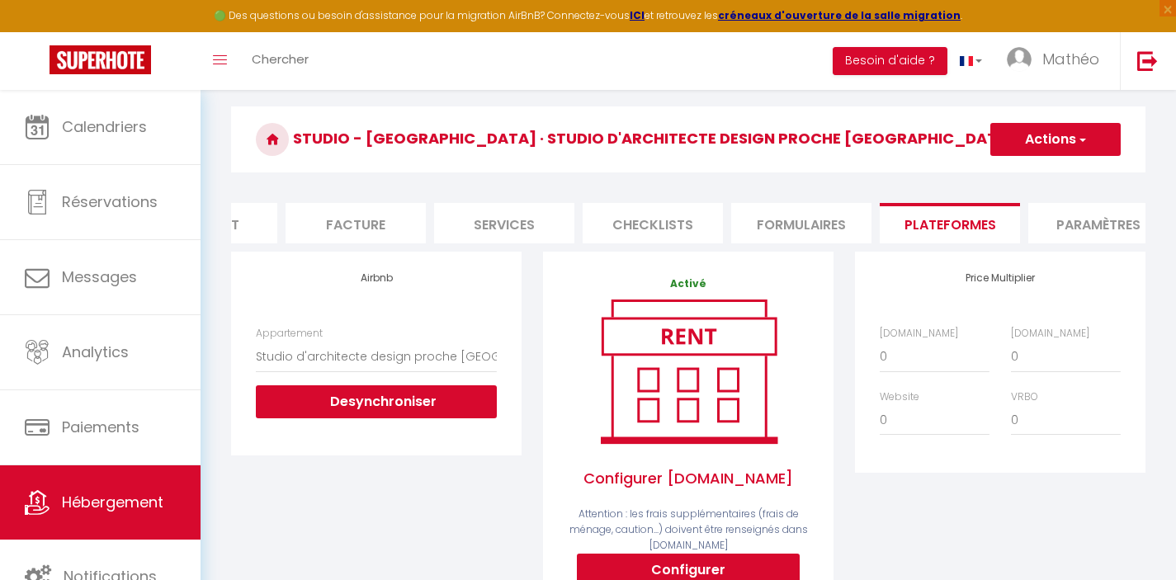
click at [1084, 137] on span "button" at bounding box center [1081, 139] width 11 height 17
click at [1038, 173] on link "Enregistrer" at bounding box center [1055, 175] width 130 height 21
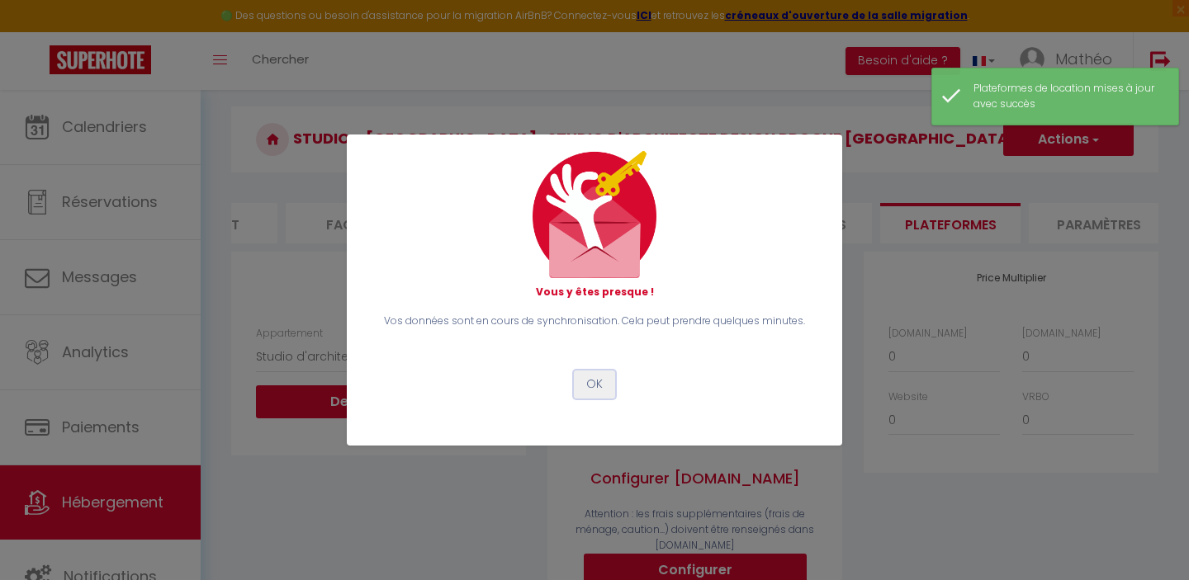
click at [601, 389] on button "OK" at bounding box center [594, 385] width 41 height 28
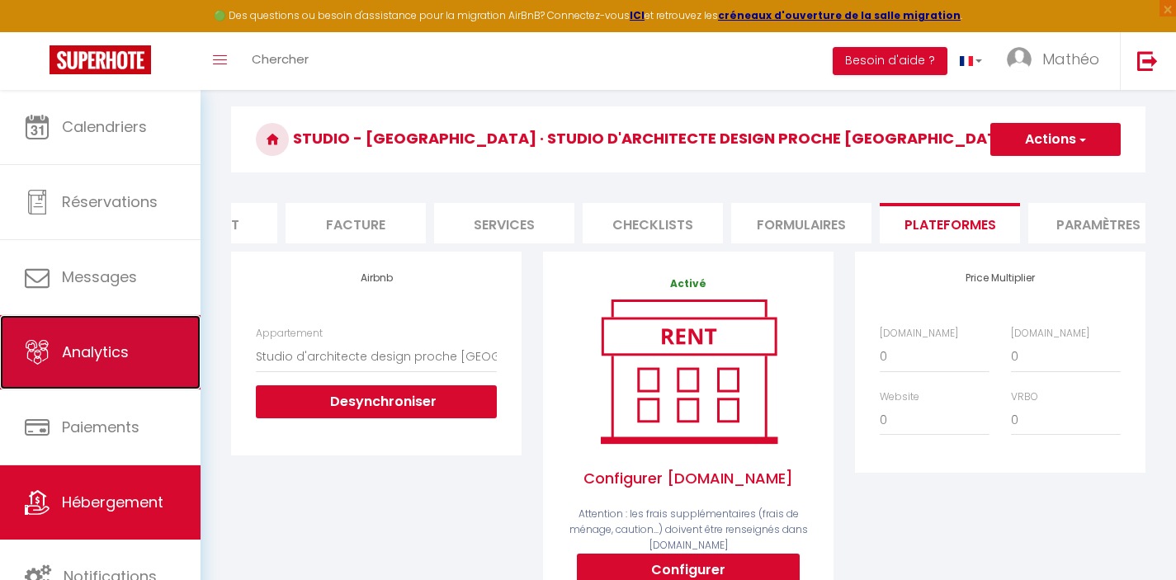
click at [137, 344] on link "Analytics" at bounding box center [100, 352] width 201 height 74
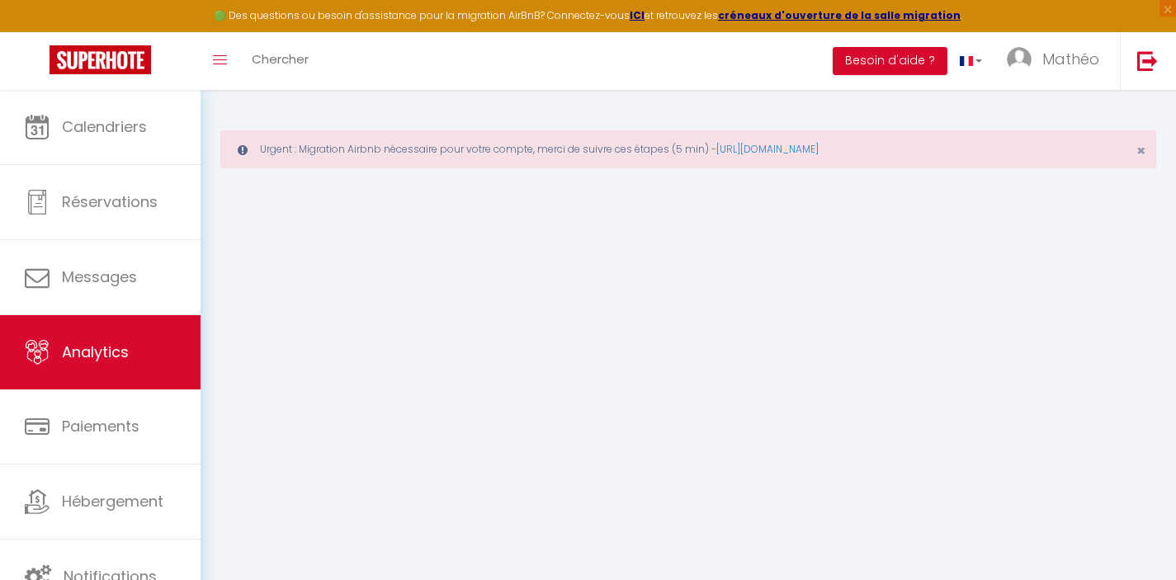
select select "2025"
select select "9"
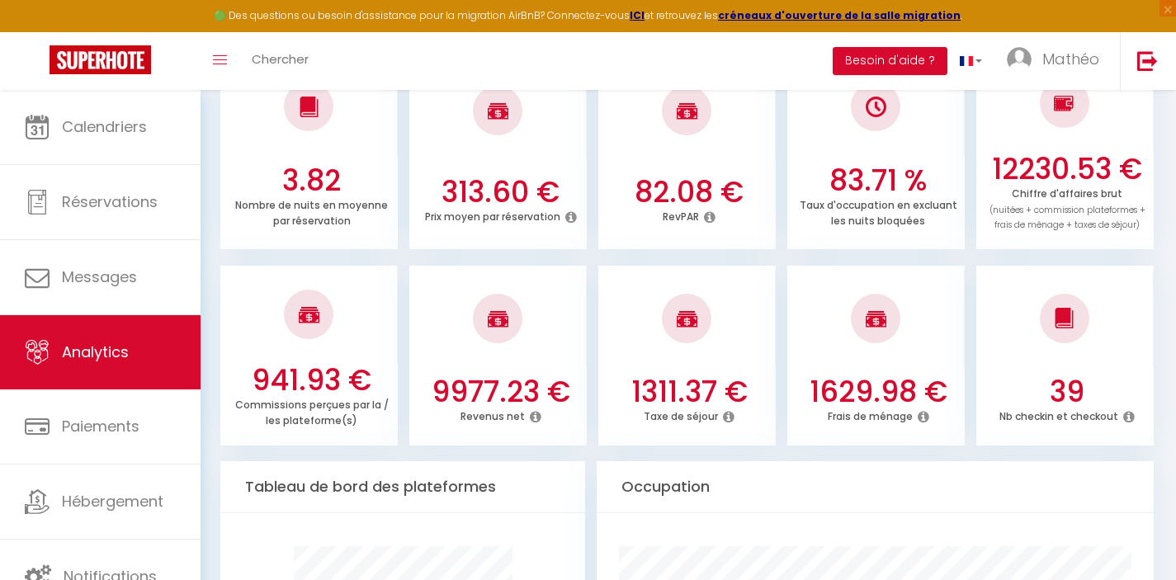
scroll to position [581, 0]
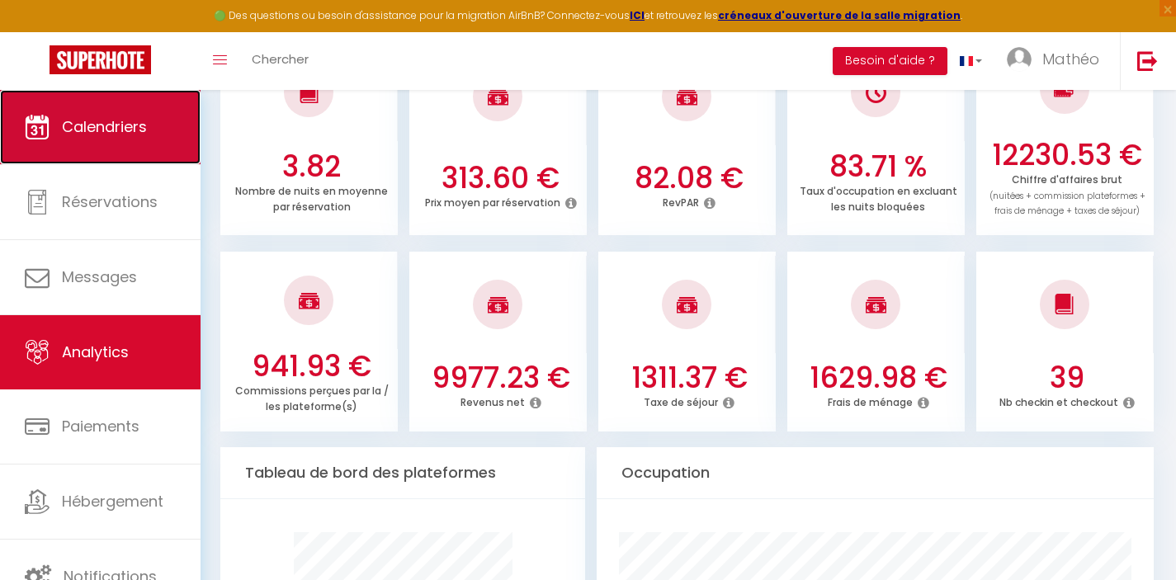
click at [97, 128] on span "Calendriers" at bounding box center [104, 126] width 85 height 21
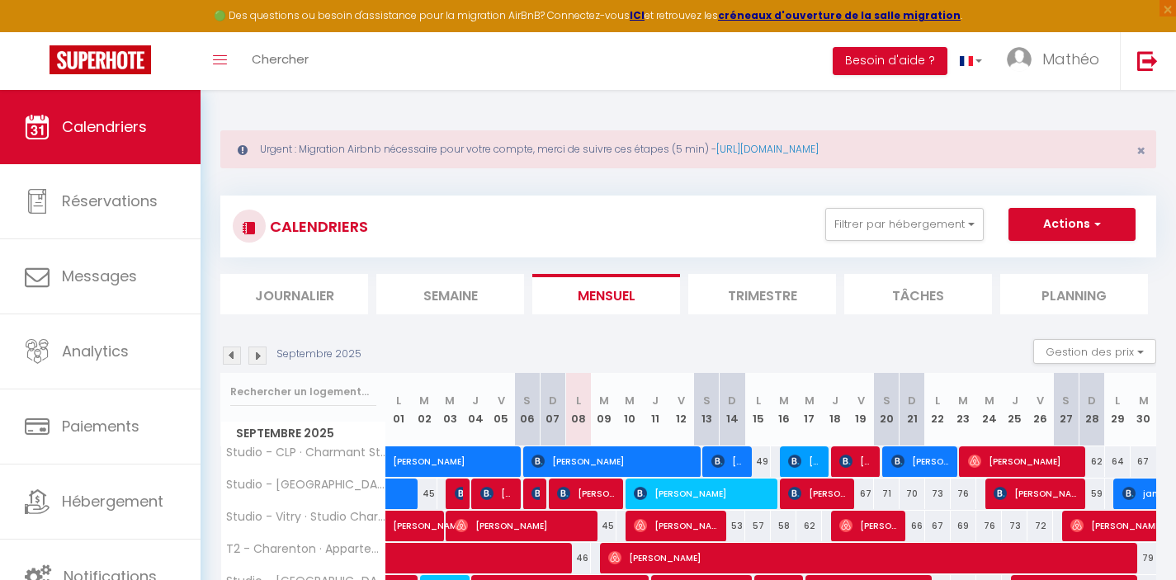
scroll to position [128, 0]
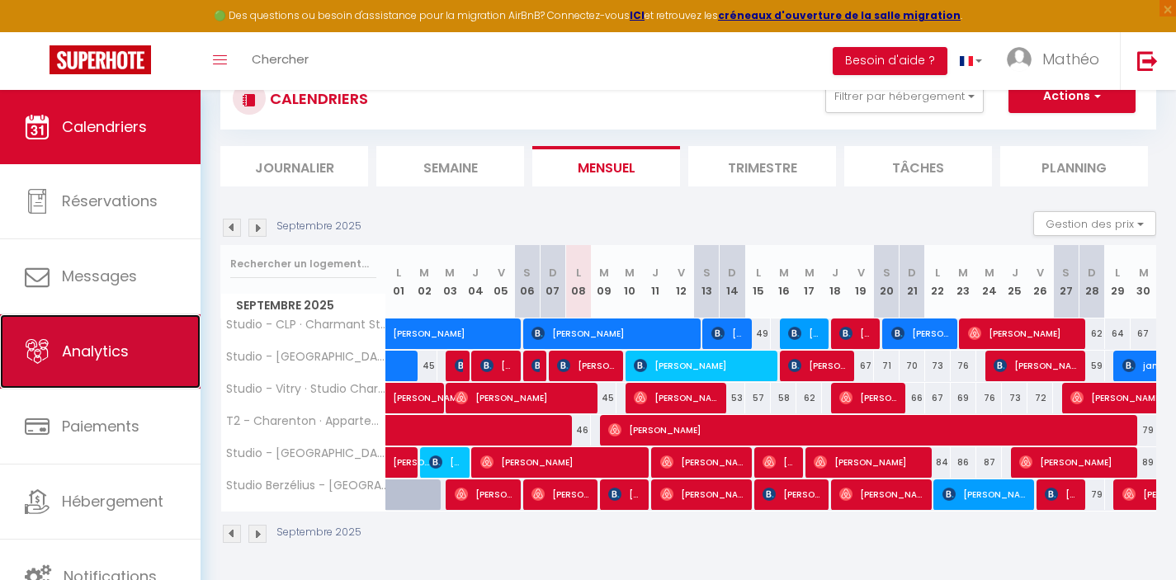
click at [124, 346] on span "Analytics" at bounding box center [95, 351] width 67 height 21
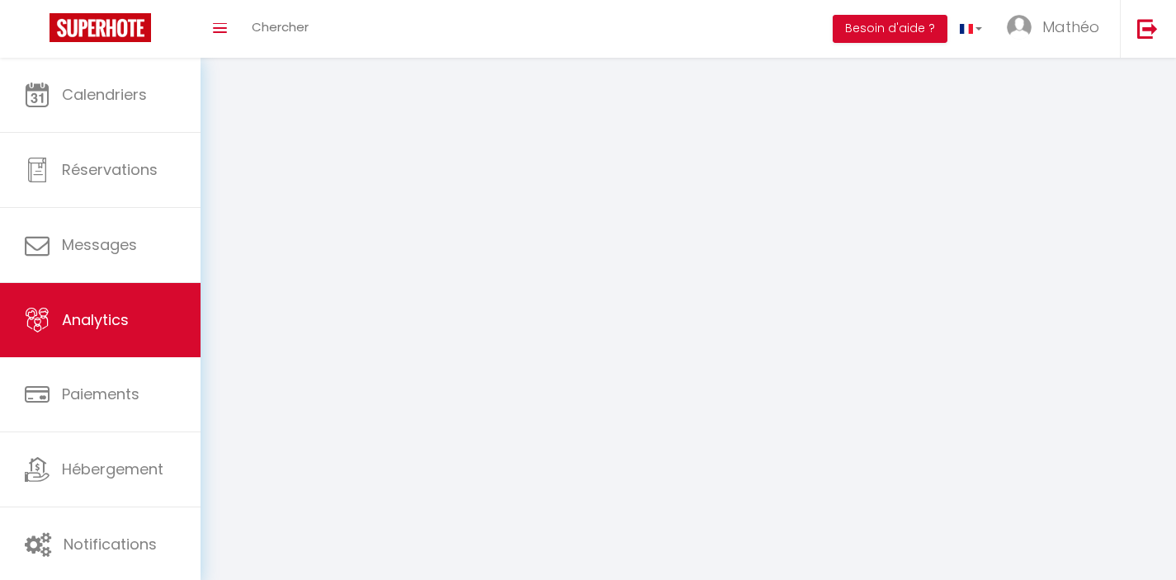
select select "2025"
select select "9"
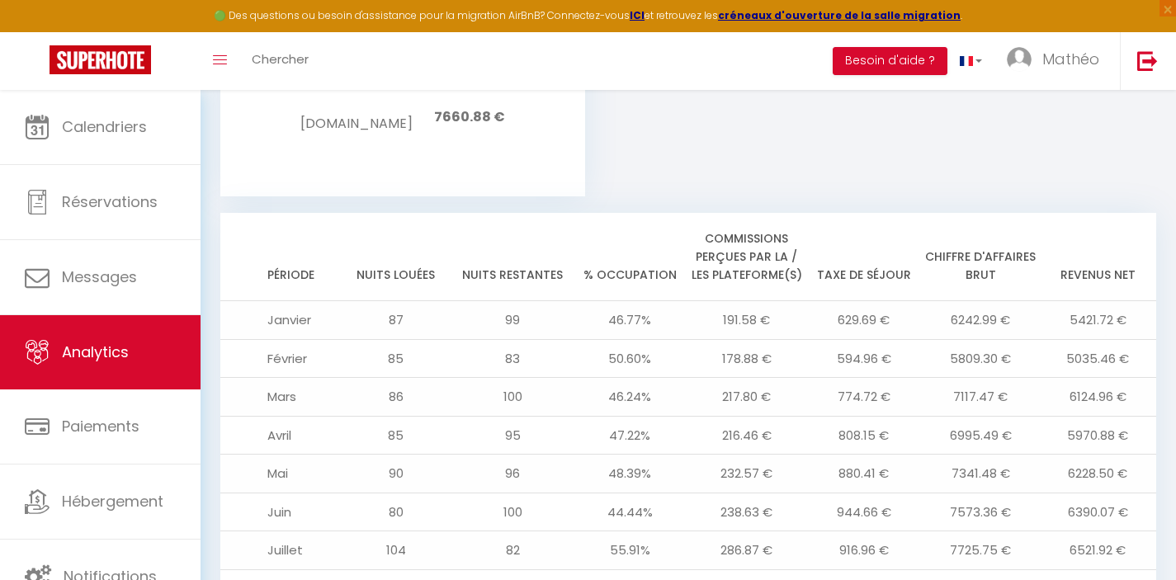
scroll to position [1947, 0]
